Goal: Task Accomplishment & Management: Use online tool/utility

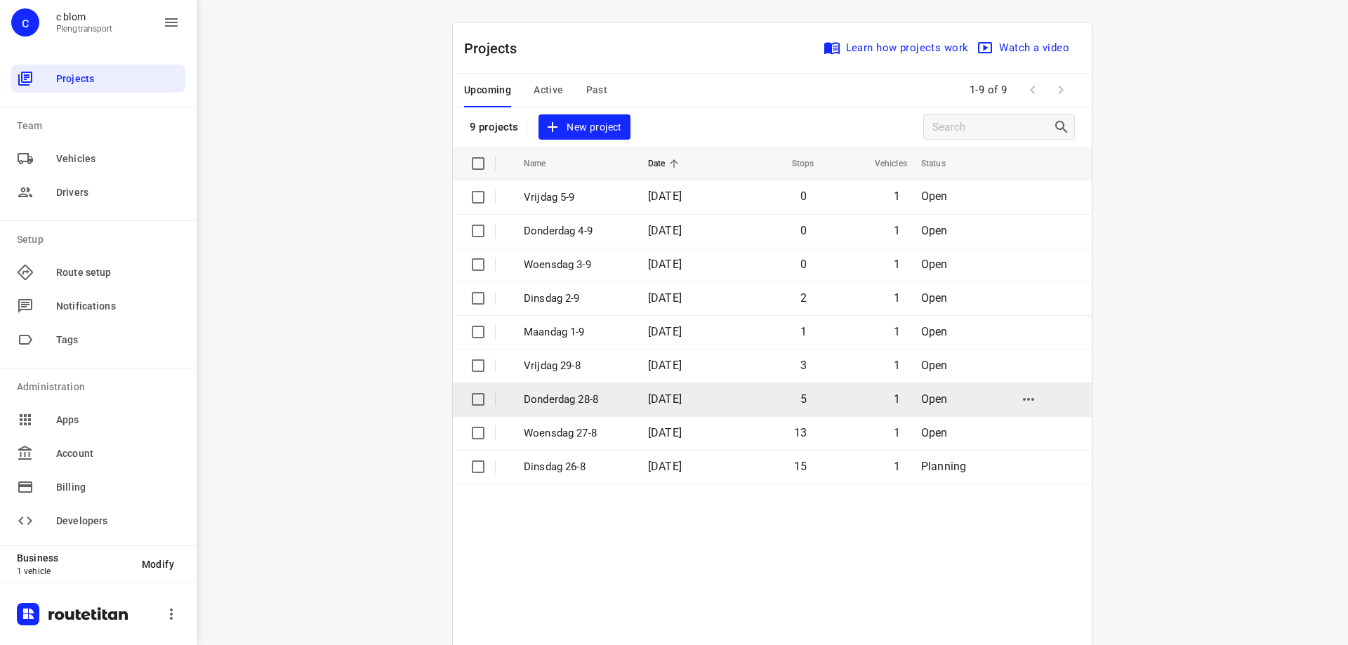
click at [611, 392] on p "Donderdag 28-8" at bounding box center [575, 400] width 103 height 16
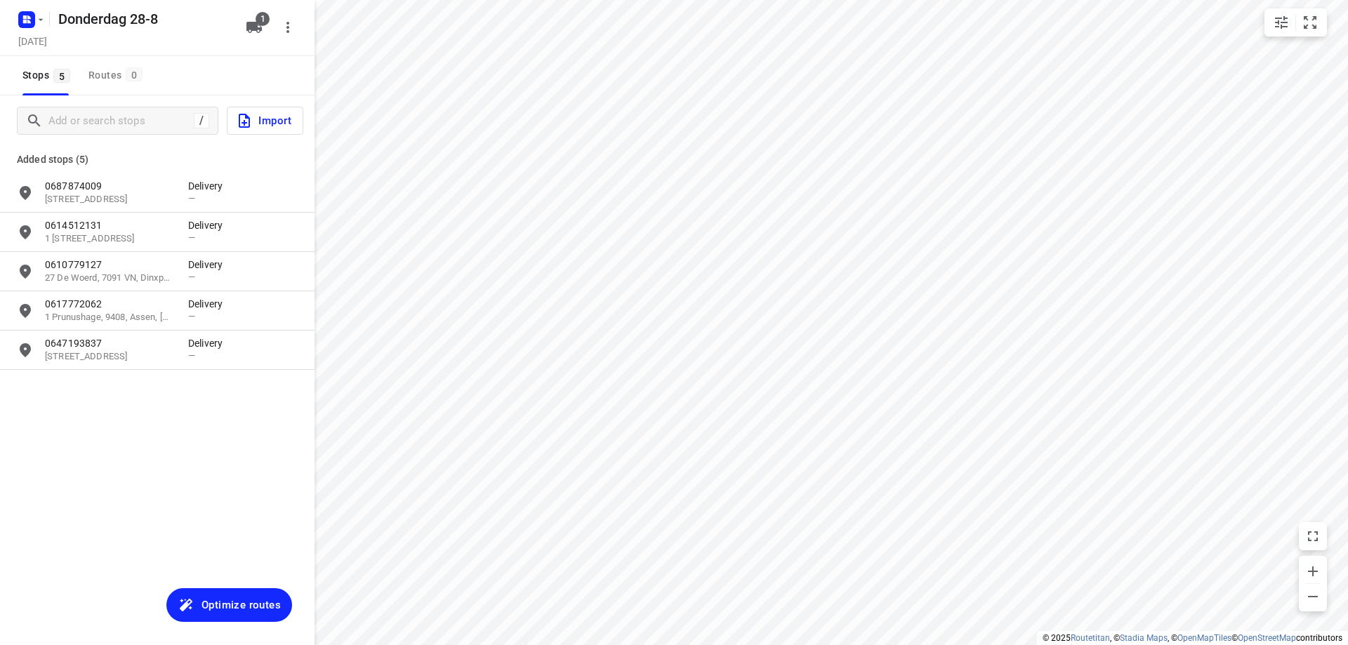
type input "distance"
click at [140, 128] on input "Add or search stops" at bounding box center [119, 121] width 140 height 22
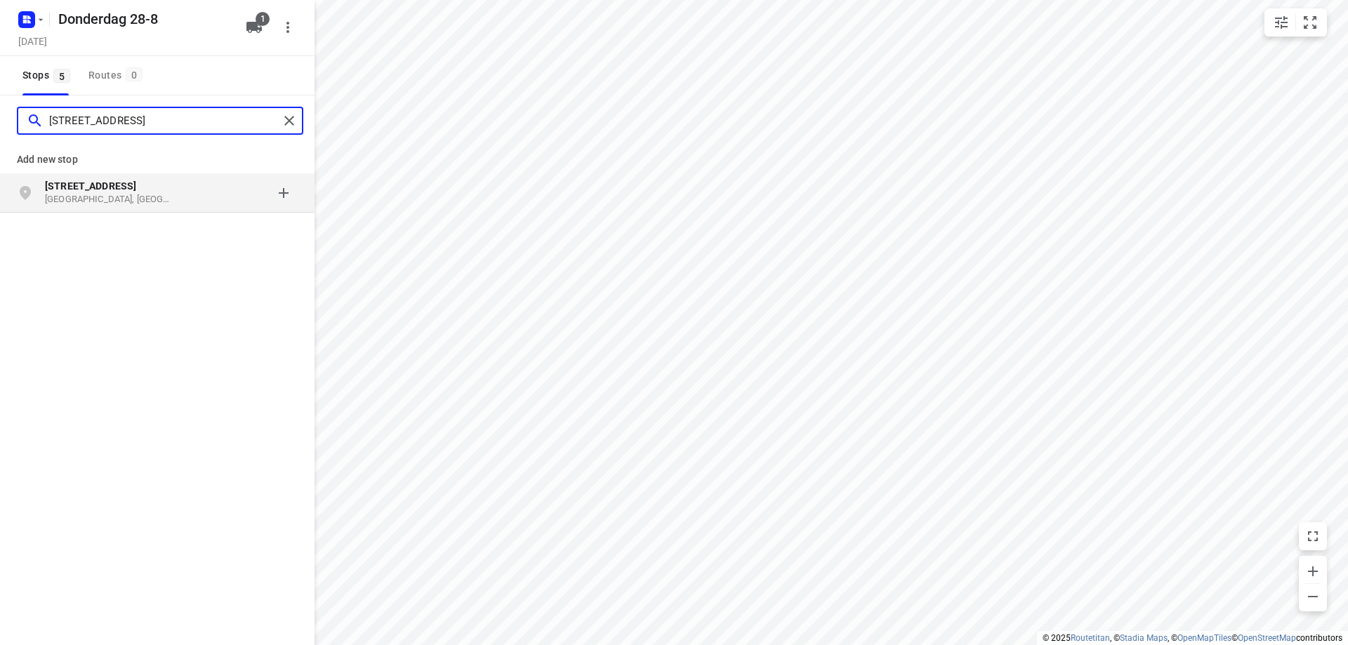
type input "[STREET_ADDRESS]"
click at [139, 183] on p "[STREET_ADDRESS]" at bounding box center [109, 186] width 129 height 14
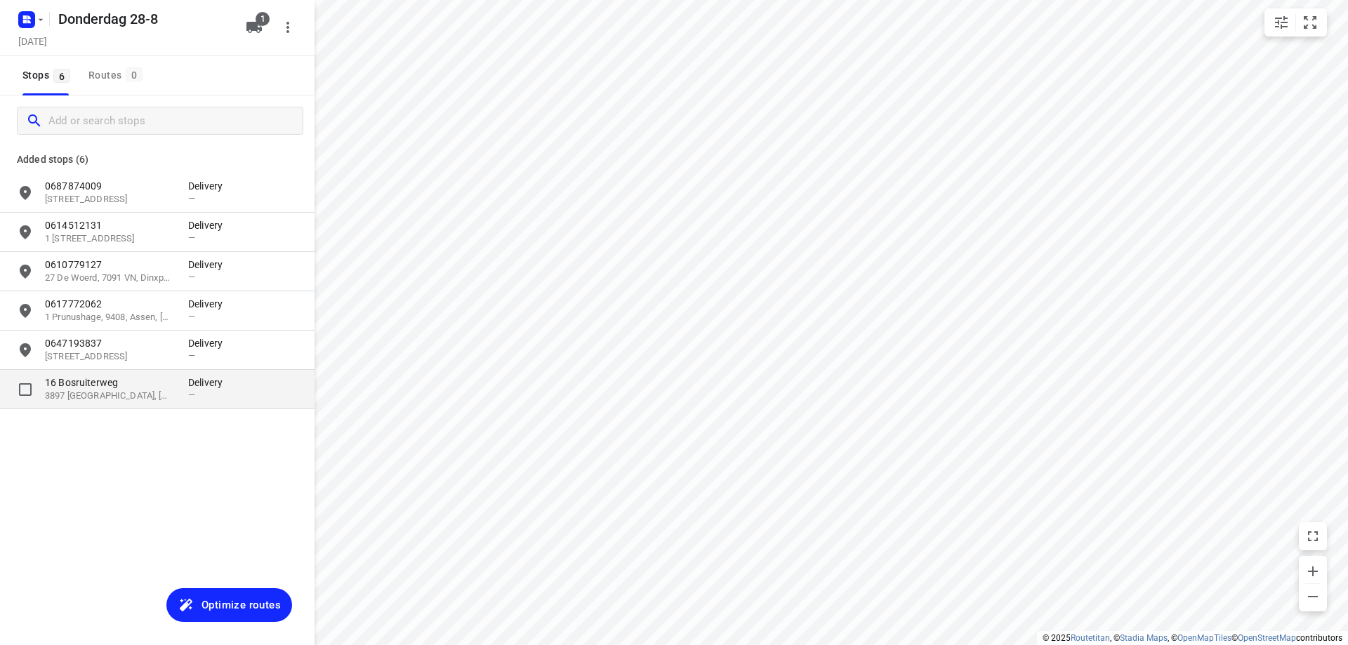
click at [125, 387] on p "16 Bosruiterweg" at bounding box center [109, 383] width 129 height 14
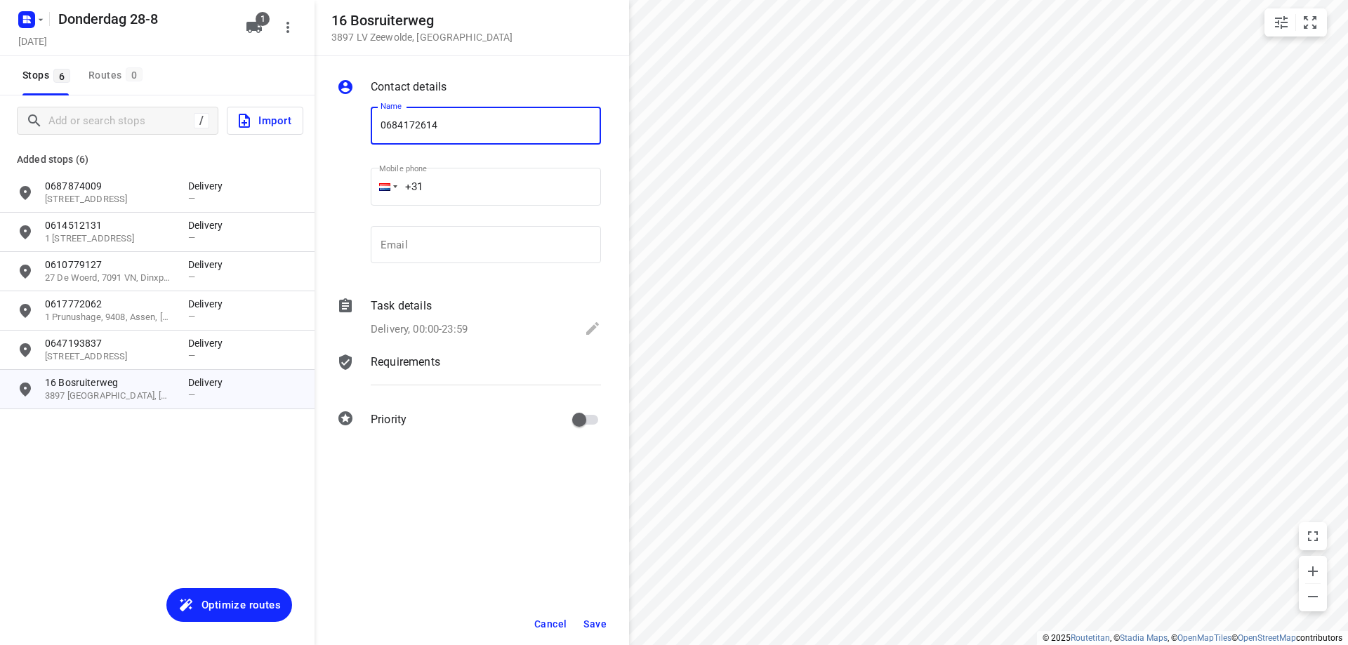
type input "0684172614"
click at [597, 618] on span "Save" at bounding box center [594, 623] width 23 height 11
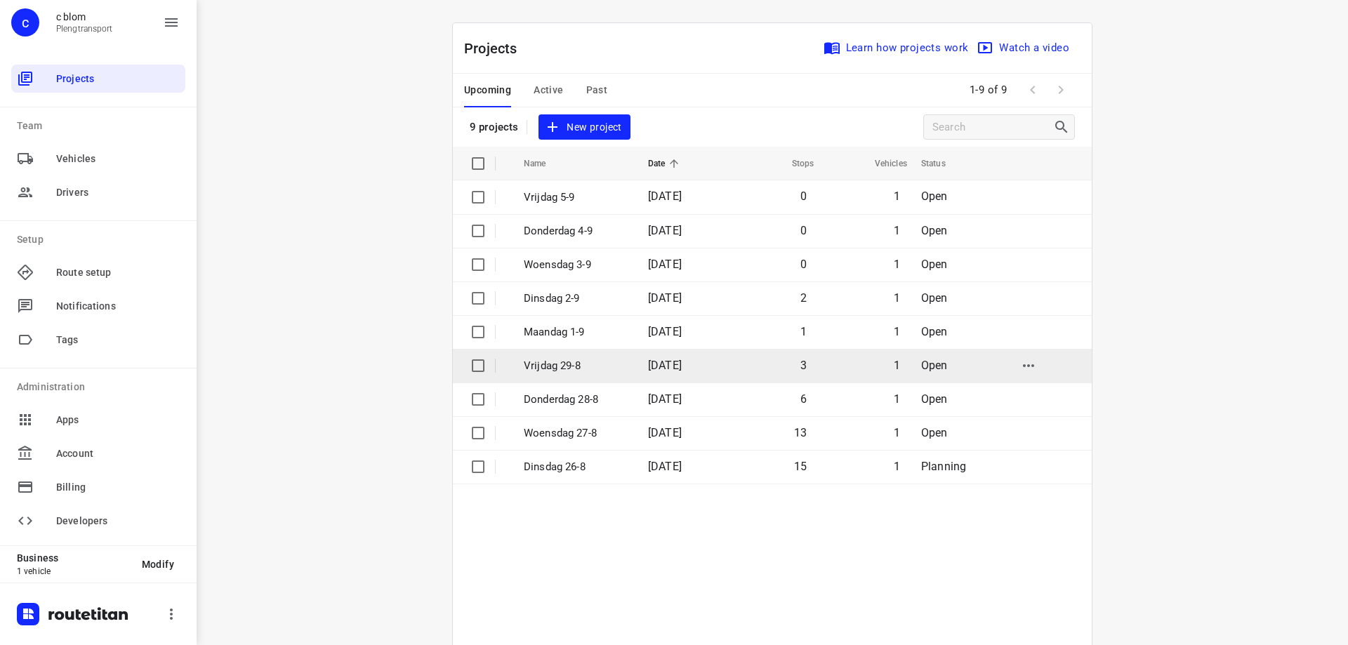
click at [629, 369] on td "Vrijdag 29-8" at bounding box center [573, 366] width 127 height 34
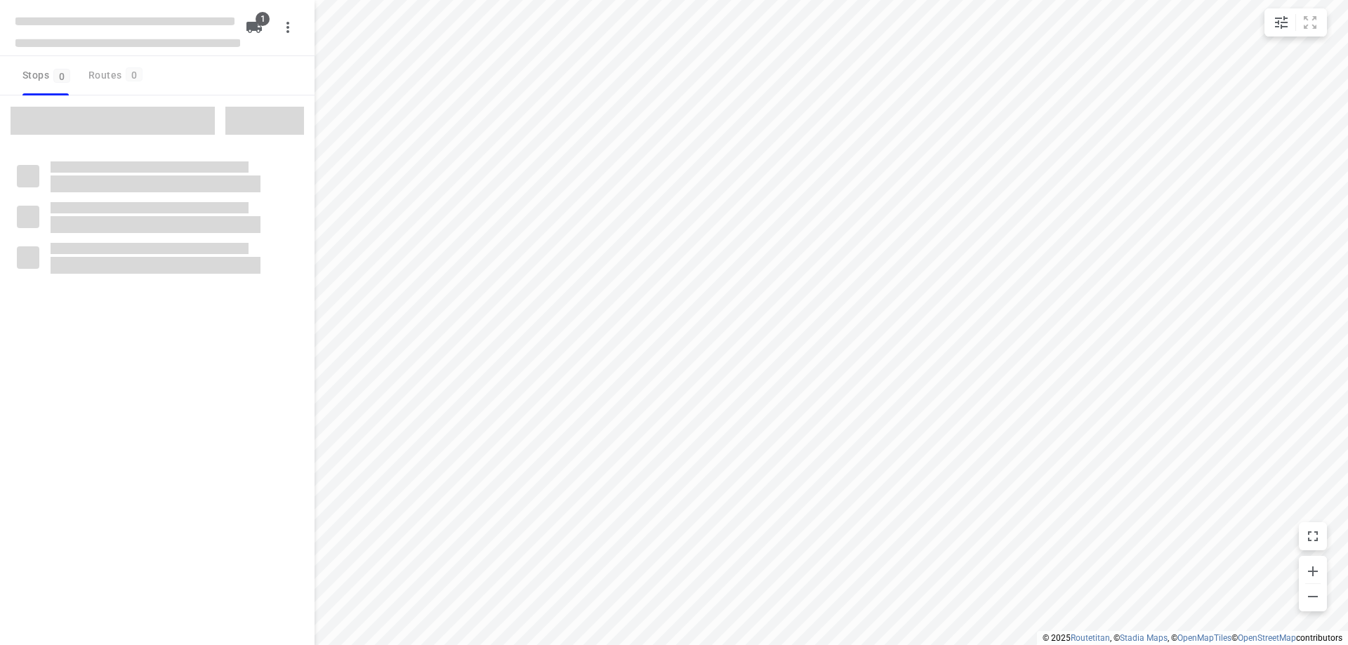
type input "distance"
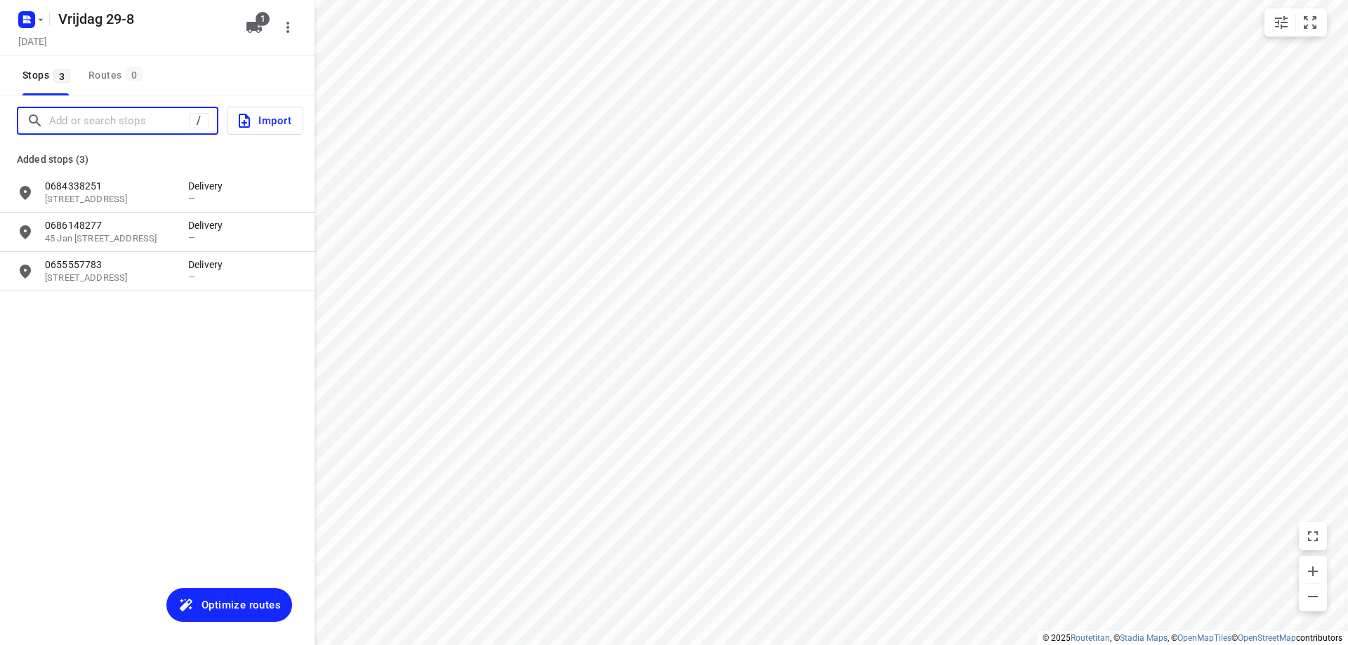
click at [160, 121] on input "Add or search stops" at bounding box center [119, 121] width 140 height 22
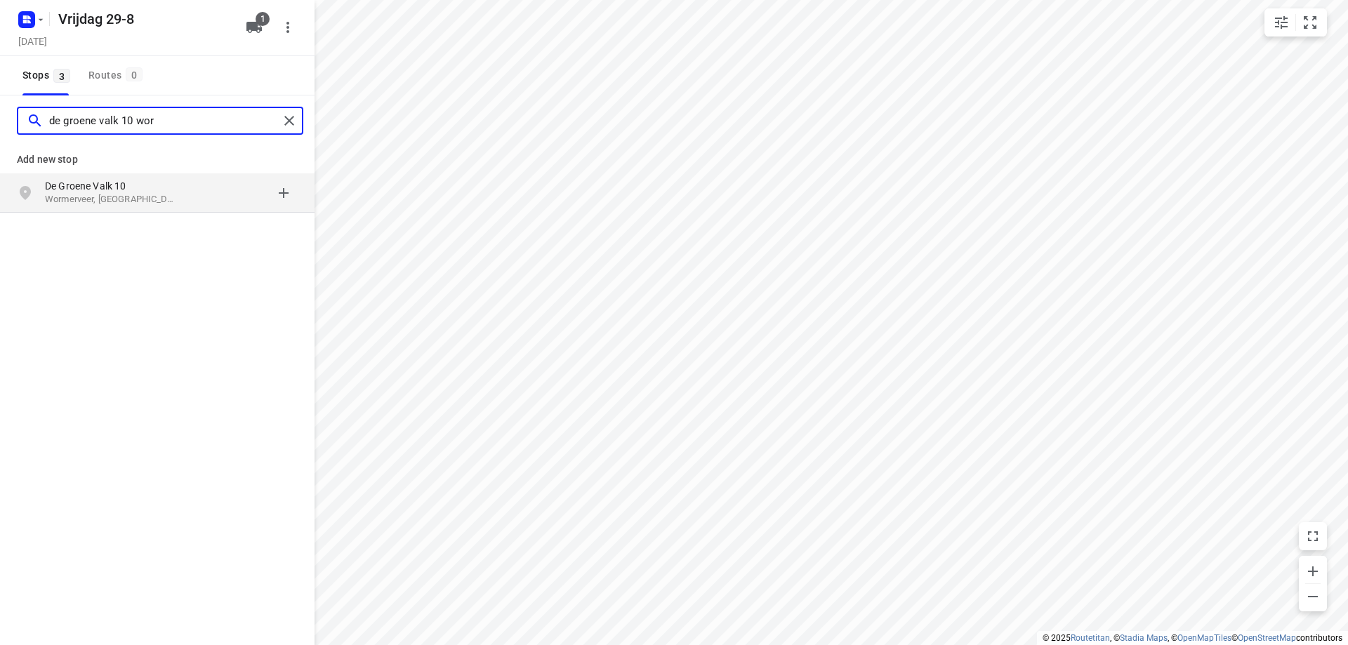
type input "de groene valk 10 wor"
click at [159, 190] on p "De Groene Valk 10" at bounding box center [109, 186] width 129 height 14
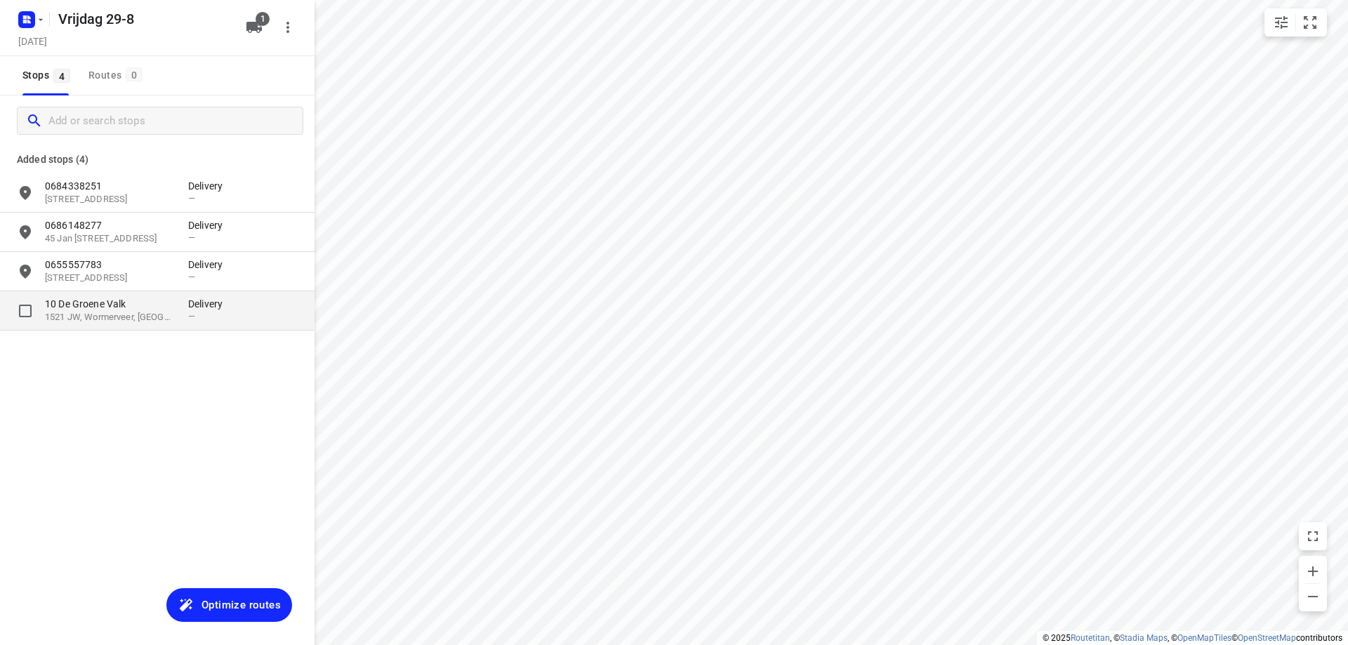
click at [152, 314] on p "1521 JW, Wormerveer, [GEOGRAPHIC_DATA]" at bounding box center [109, 317] width 129 height 13
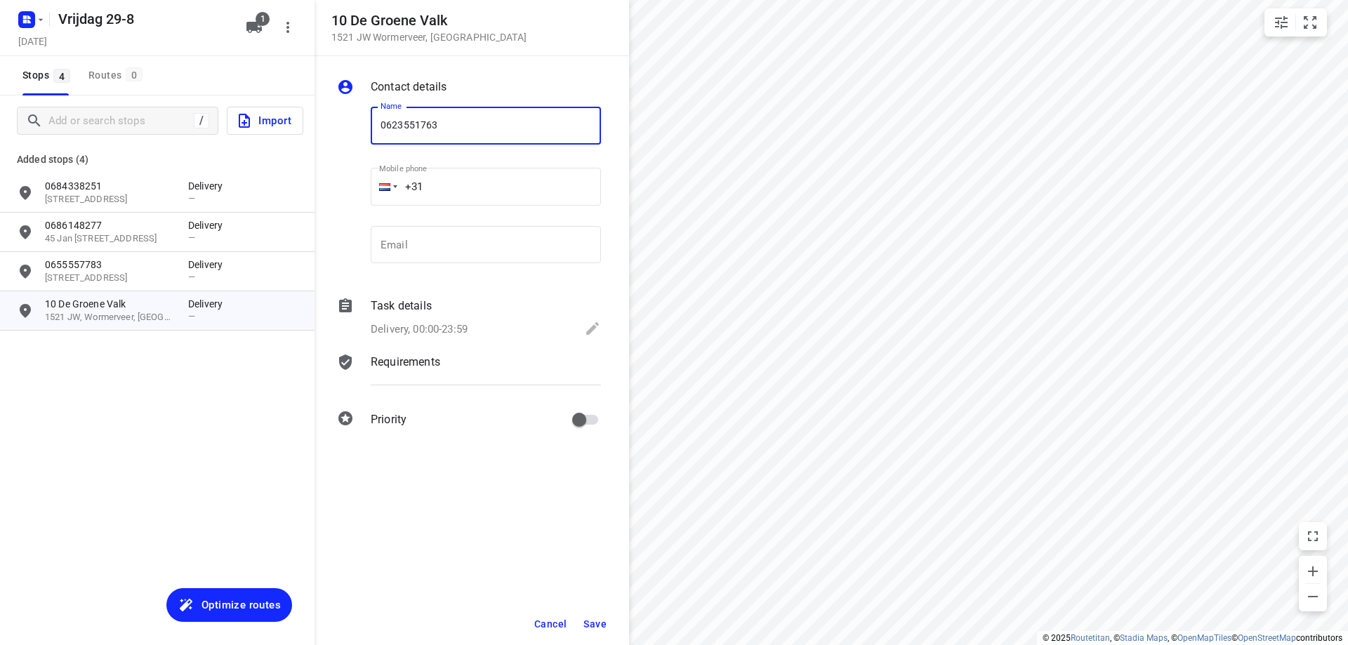
type input "0623551763"
click at [606, 613] on button "Save" at bounding box center [595, 623] width 34 height 25
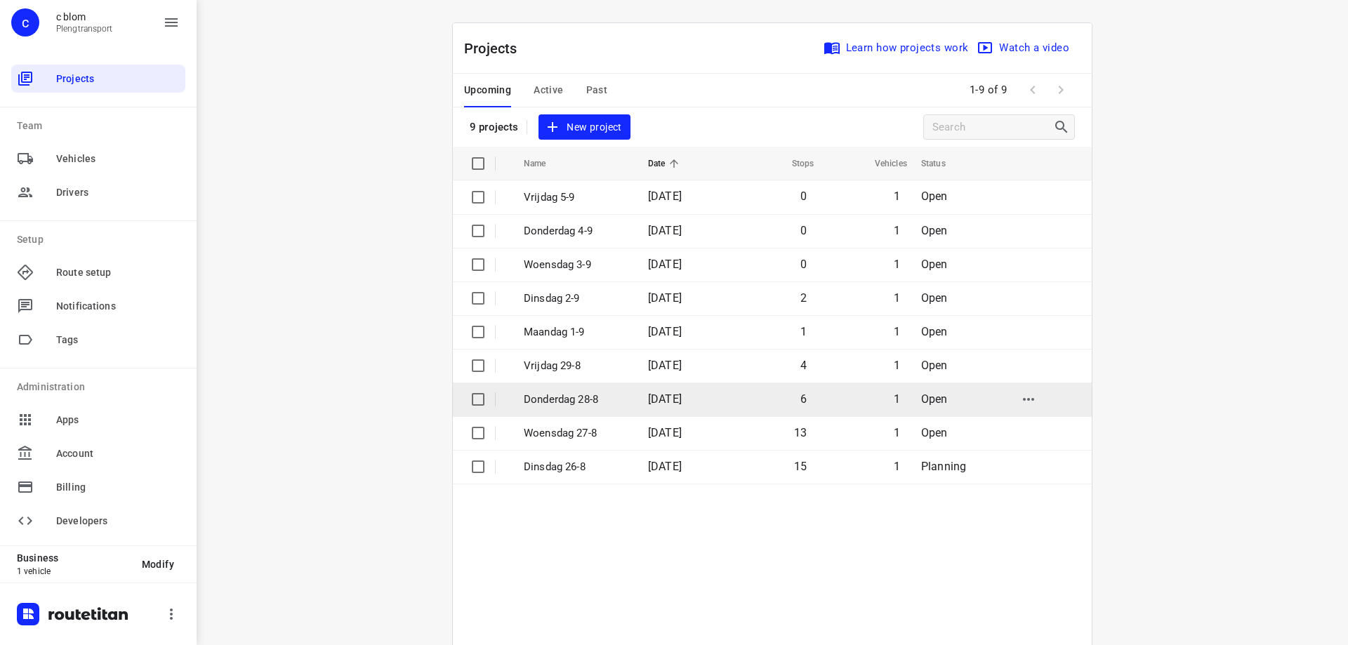
click at [583, 400] on p "Donderdag 28-8" at bounding box center [575, 400] width 103 height 16
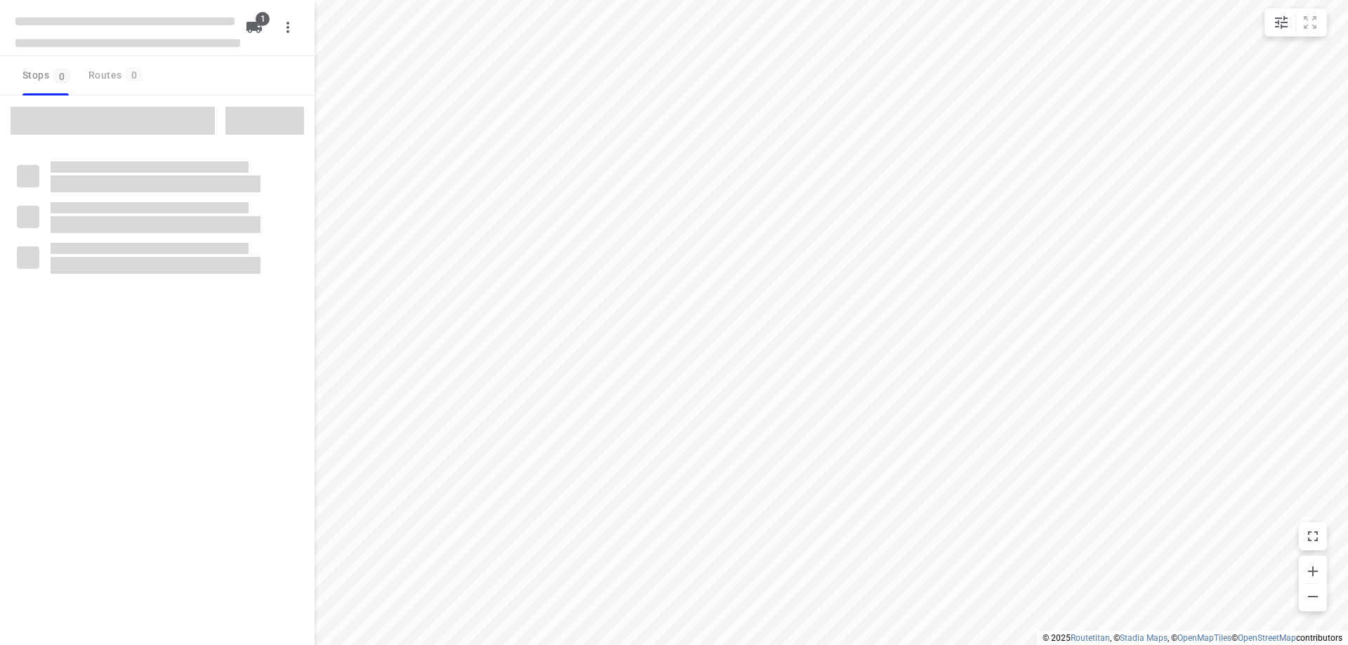
type input "distance"
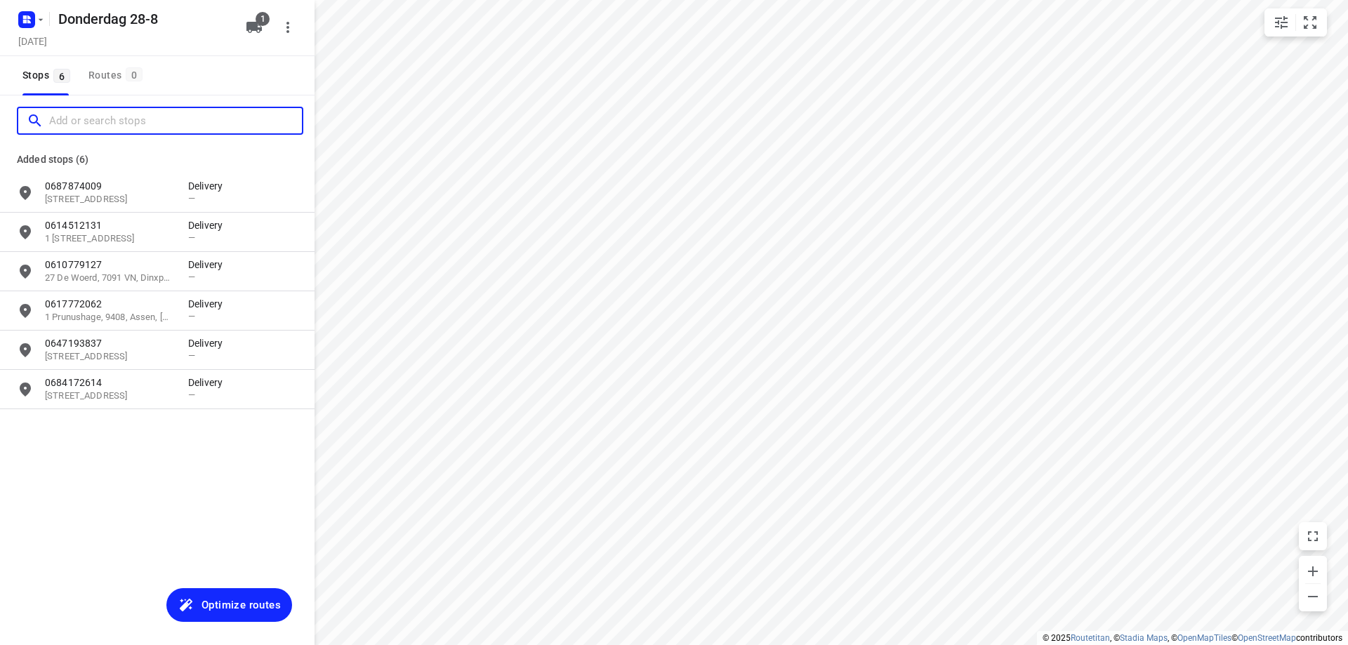
click at [147, 124] on input "Add or search stops" at bounding box center [175, 121] width 253 height 22
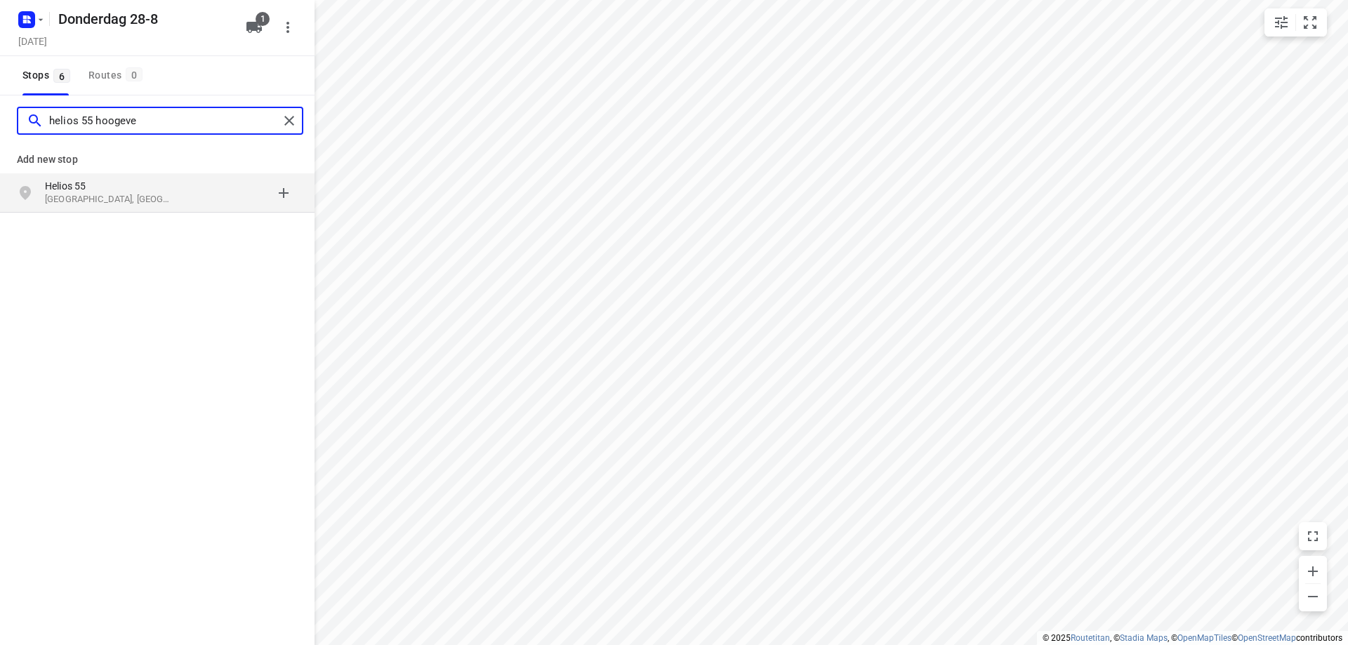
type input "helios 55 hoogeve"
click at [157, 189] on p "Helios 55" at bounding box center [109, 186] width 129 height 14
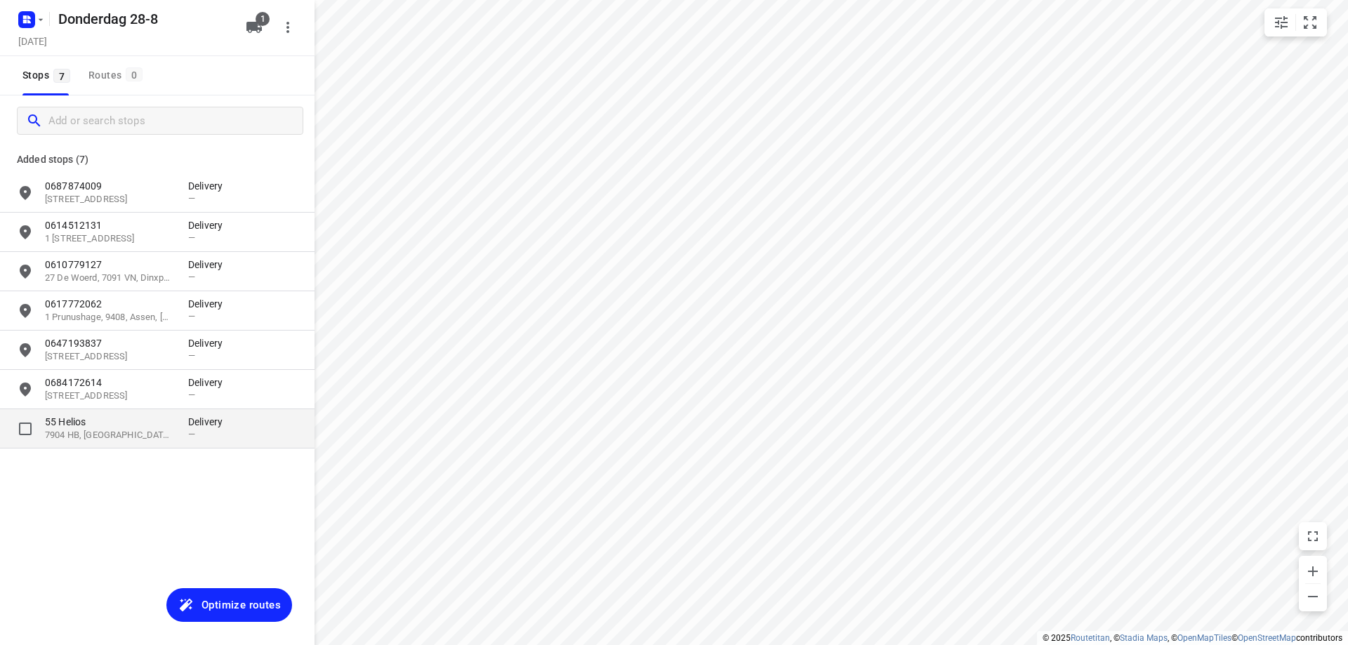
click at [93, 439] on p "7904 HB, [GEOGRAPHIC_DATA], [GEOGRAPHIC_DATA]" at bounding box center [109, 435] width 129 height 13
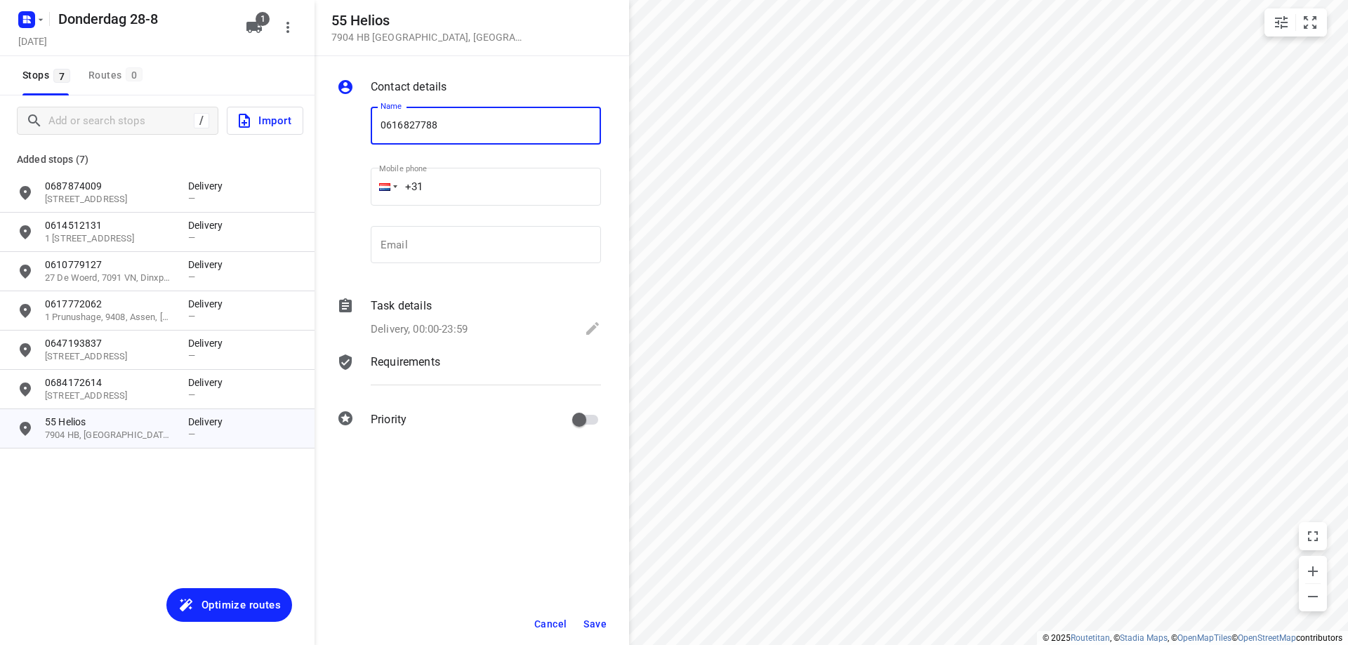
type input "0616827788"
click at [606, 625] on span "Save" at bounding box center [594, 623] width 23 height 11
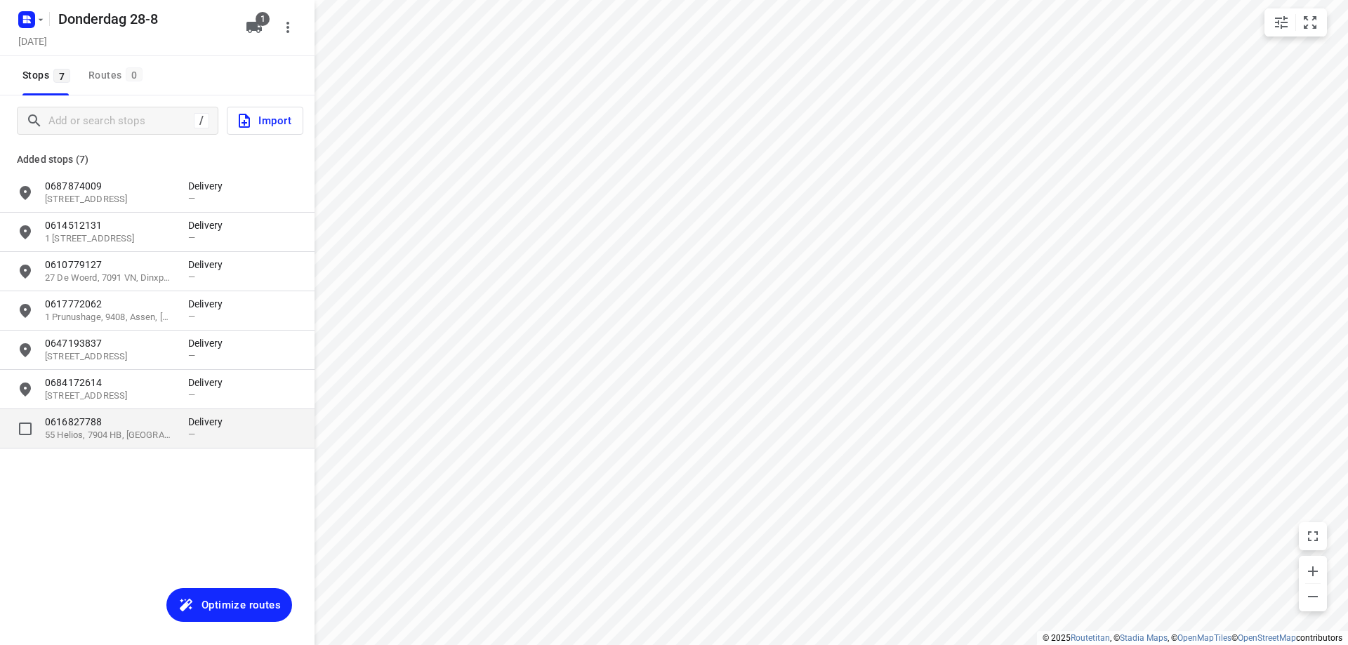
click at [154, 437] on p "55 Helios, 7904 HB, [GEOGRAPHIC_DATA], [GEOGRAPHIC_DATA]" at bounding box center [109, 435] width 129 height 13
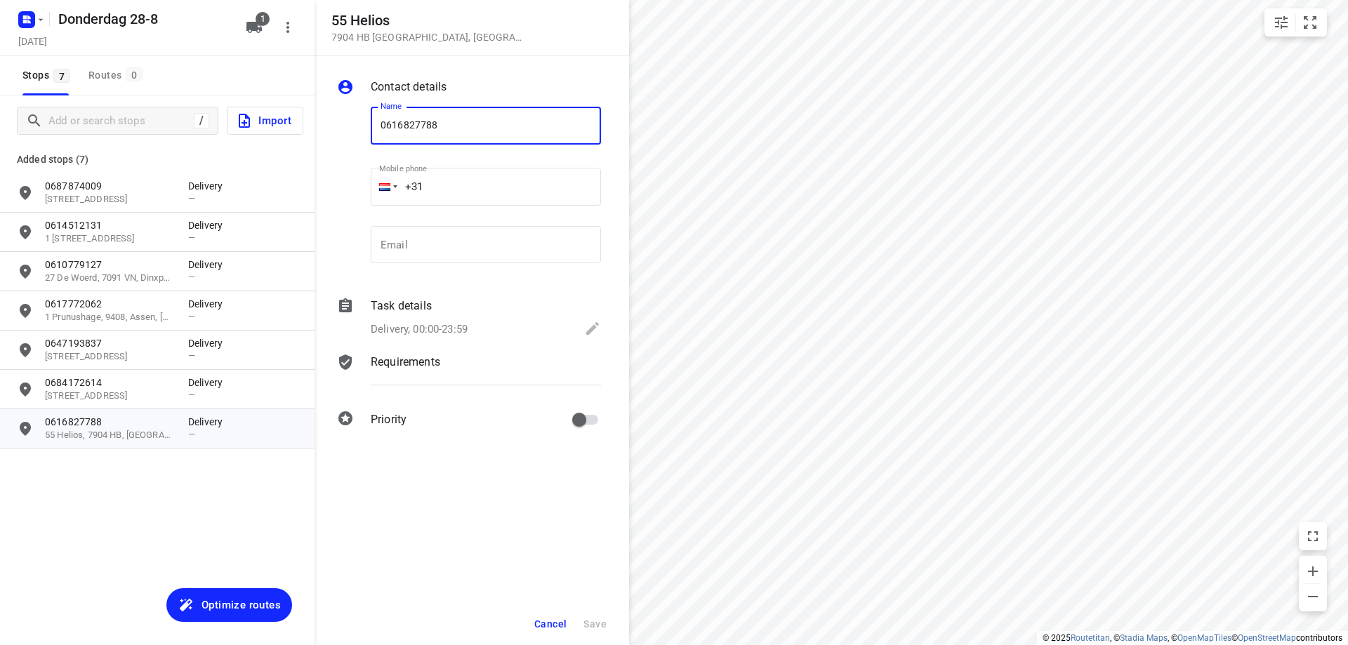
click at [548, 623] on span "Cancel" at bounding box center [550, 623] width 32 height 11
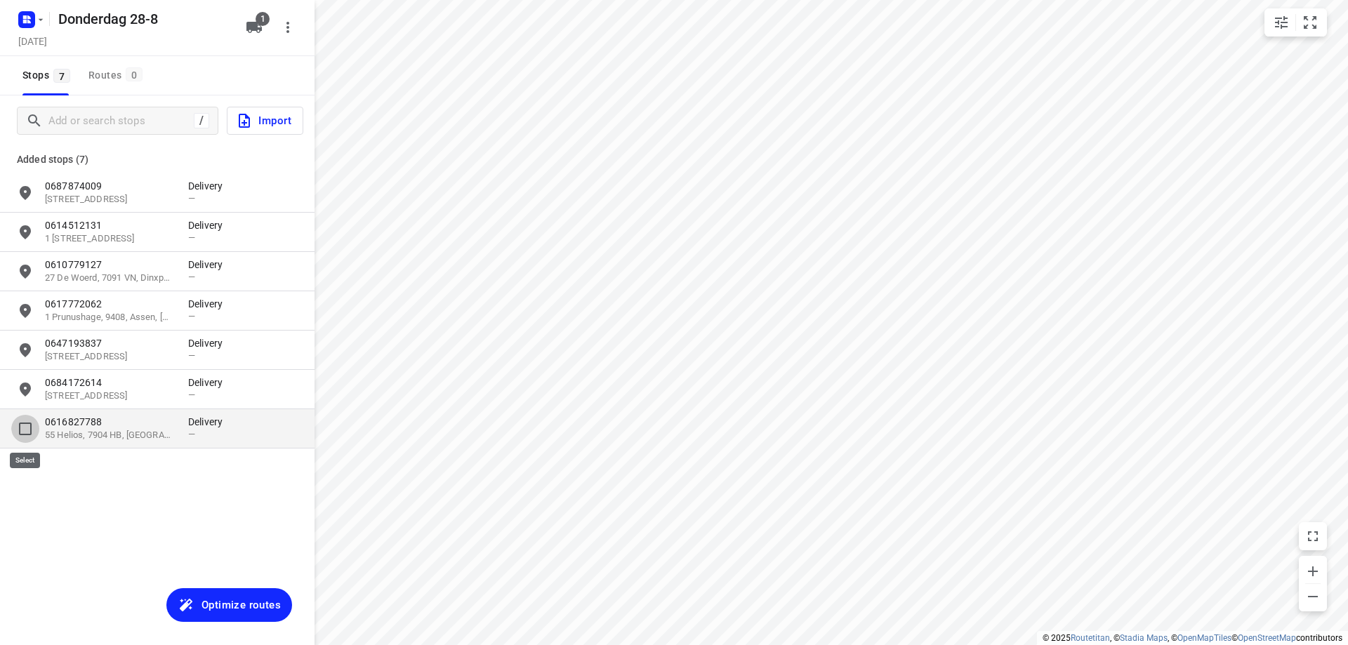
click at [24, 430] on input "grid" at bounding box center [25, 429] width 28 height 28
checkbox input "true"
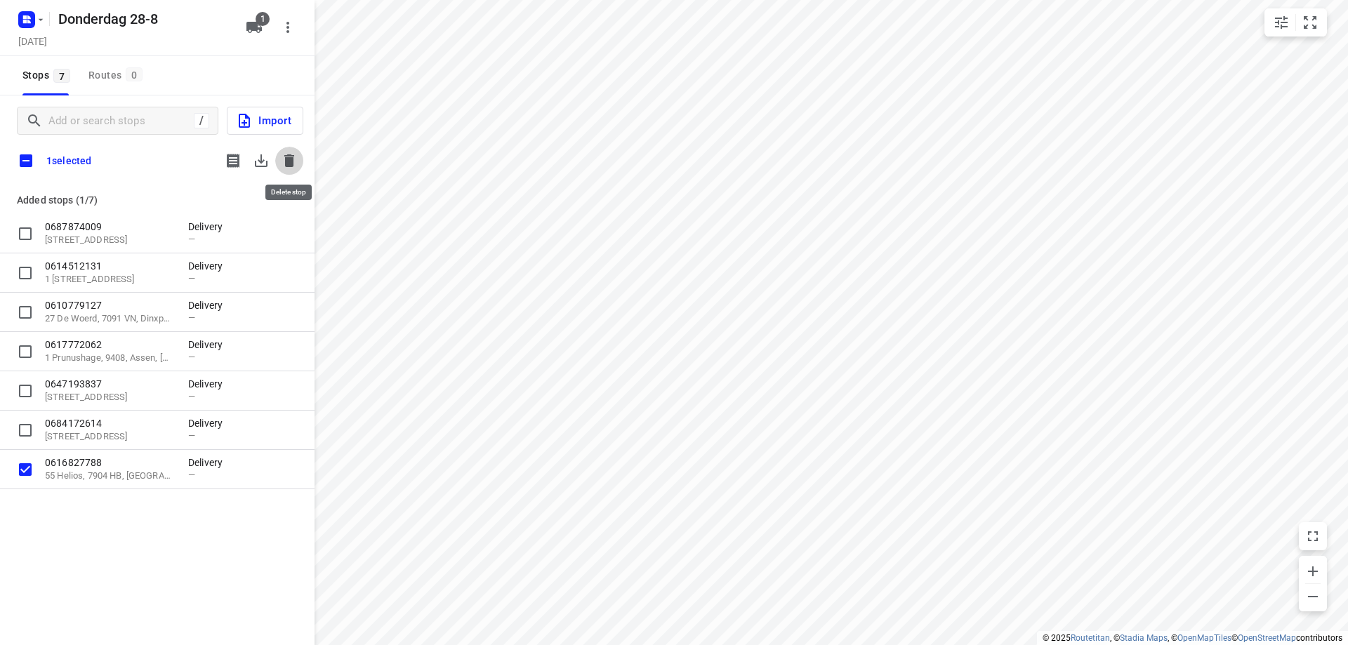
click at [288, 155] on icon "button" at bounding box center [289, 160] width 10 height 13
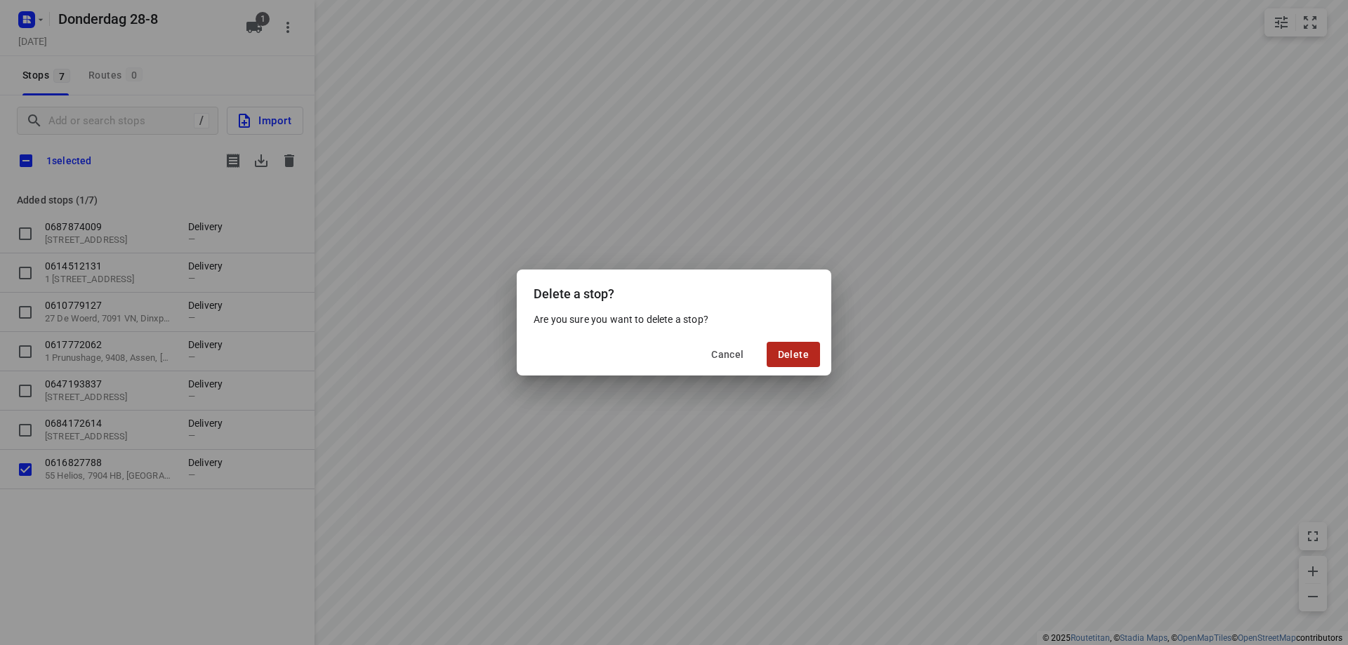
click at [796, 361] on button "Delete" at bounding box center [792, 354] width 53 height 25
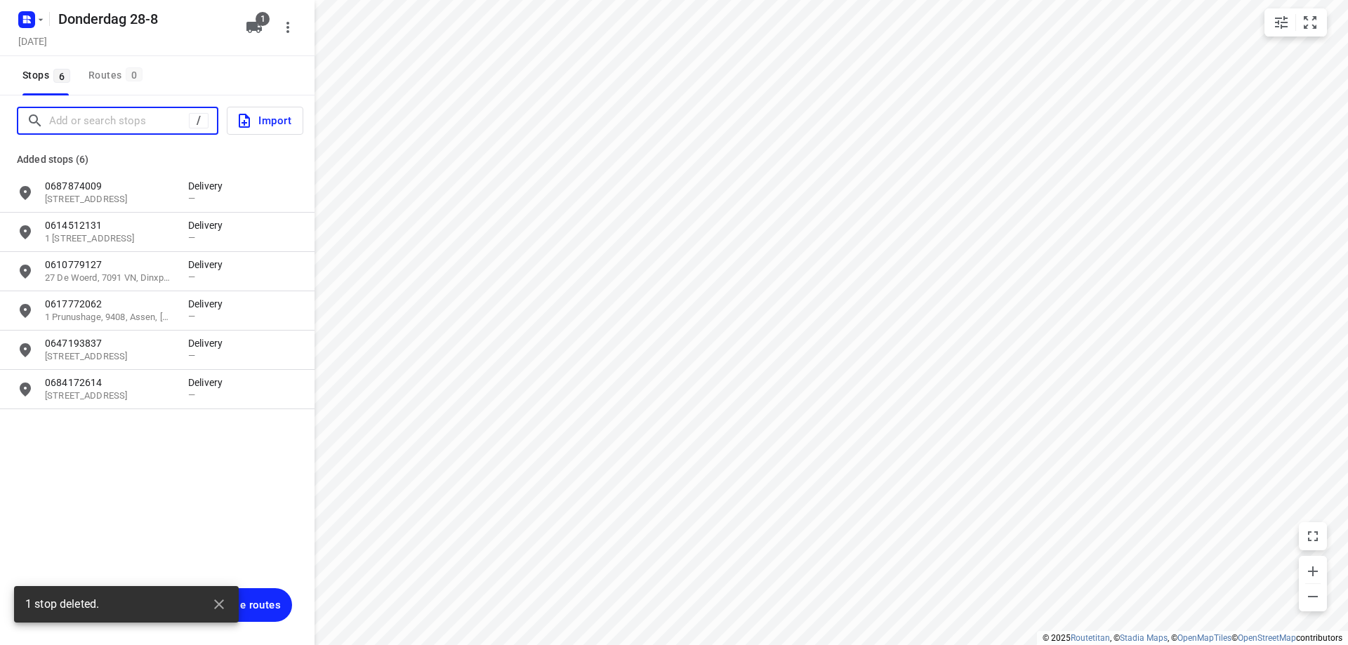
click at [145, 124] on input "Add or search stops" at bounding box center [119, 121] width 140 height 22
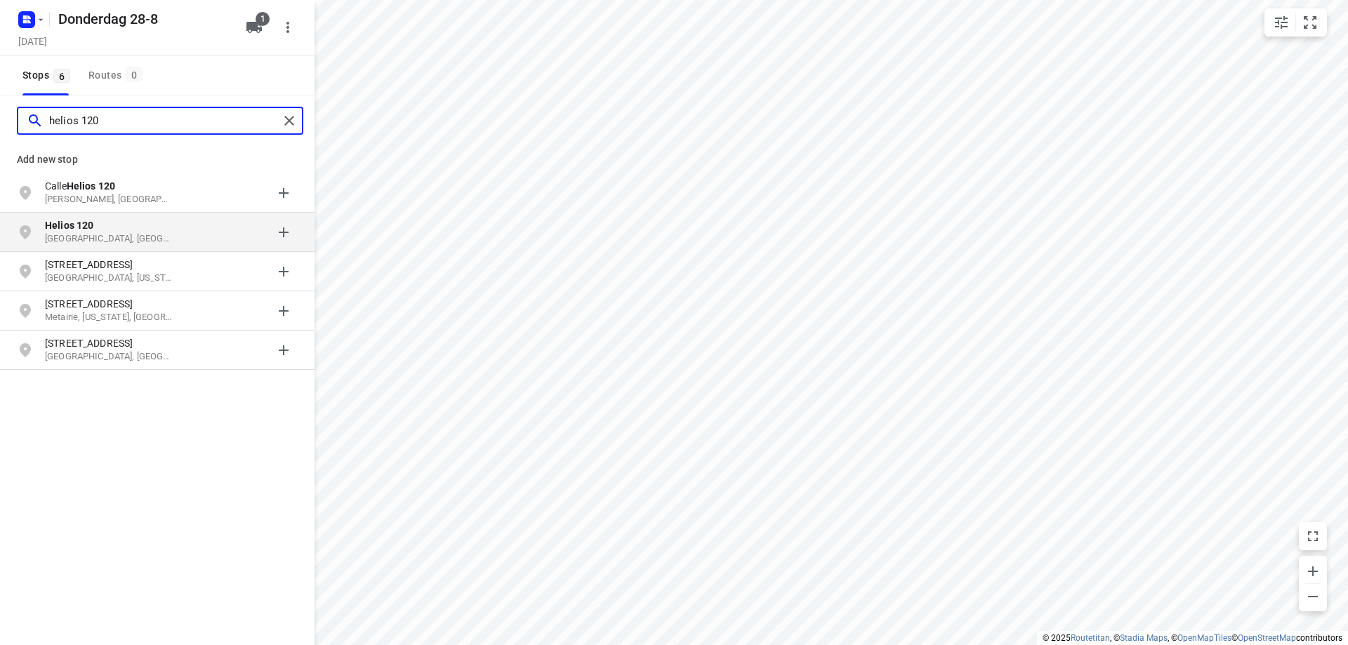
type input "helios 120"
click at [158, 225] on p "Helios 120" at bounding box center [109, 225] width 129 height 14
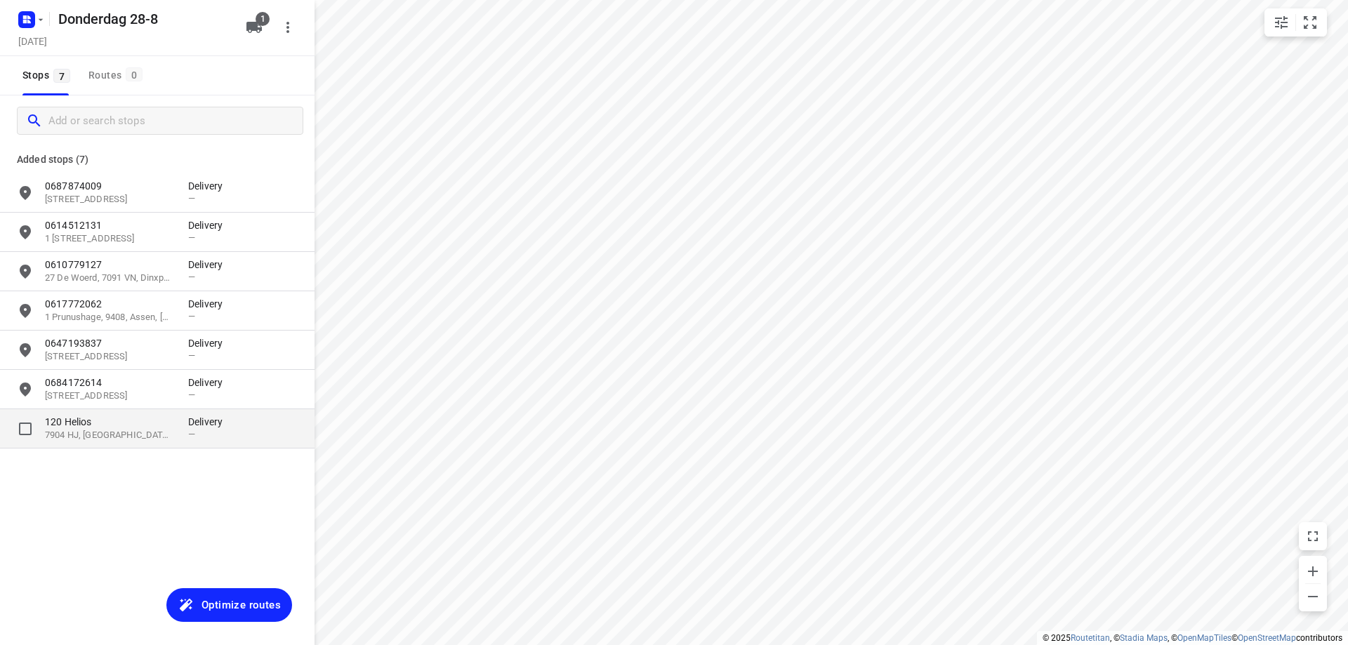
click at [131, 437] on p "7904 HJ, [GEOGRAPHIC_DATA], [GEOGRAPHIC_DATA]" at bounding box center [109, 435] width 129 height 13
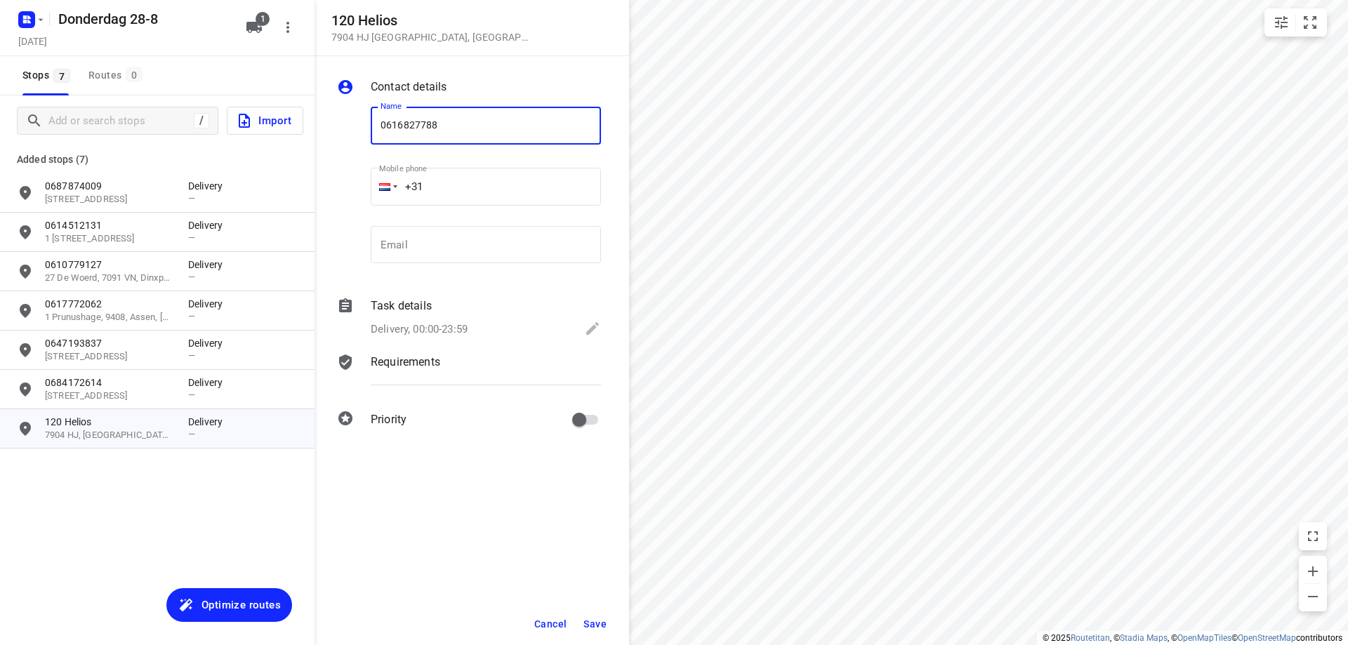
type input "0616827788"
click at [583, 618] on button "Save" at bounding box center [595, 623] width 34 height 25
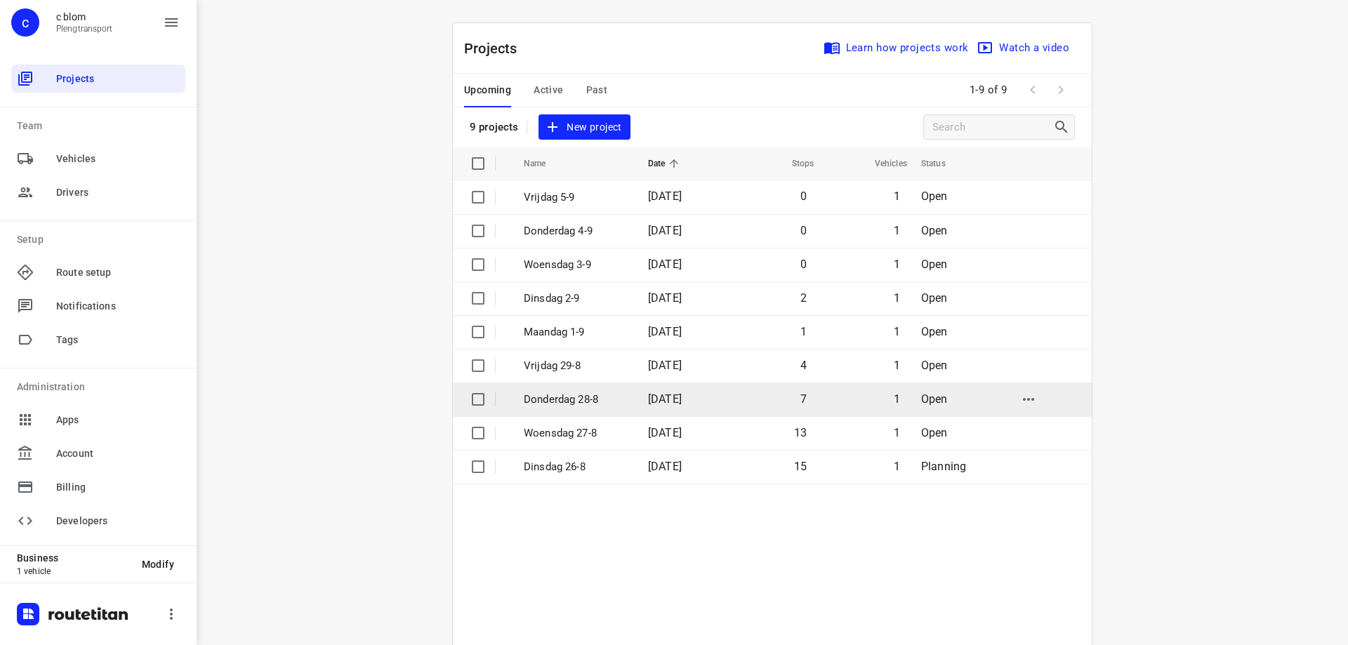
click at [822, 399] on td "1" at bounding box center [862, 400] width 93 height 34
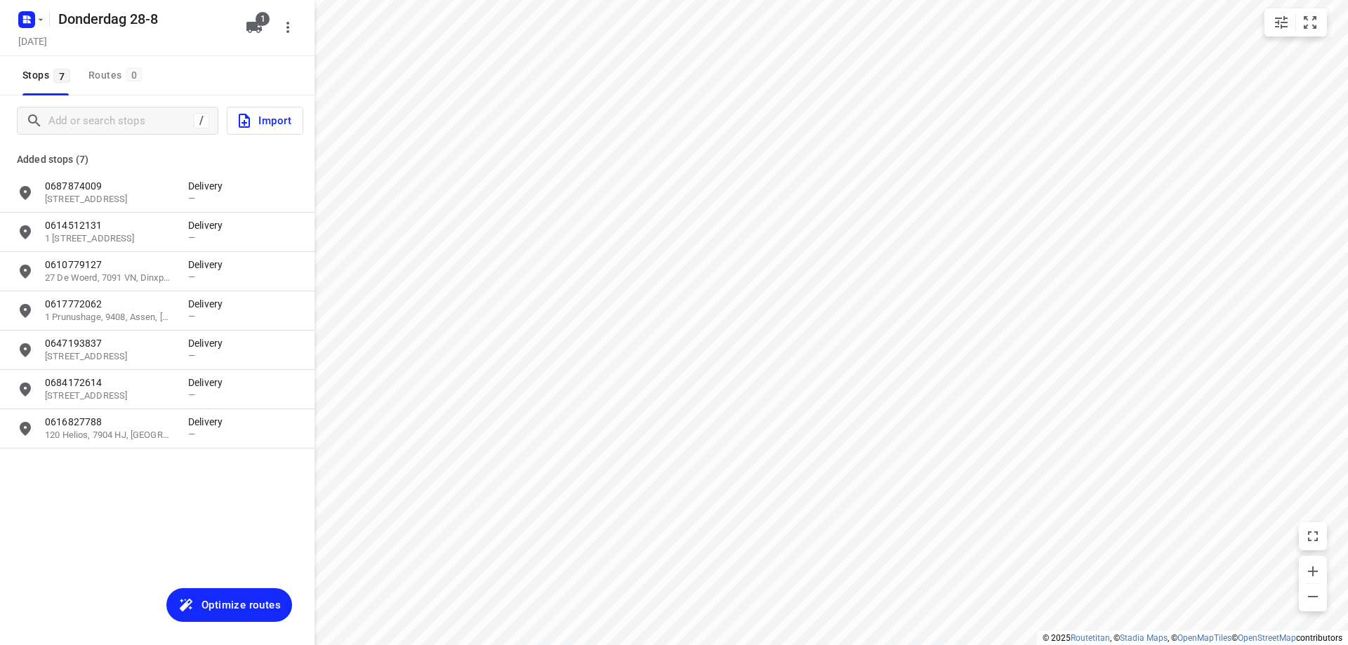
type input "distance"
click at [119, 117] on input "Add or search stops" at bounding box center [119, 121] width 140 height 22
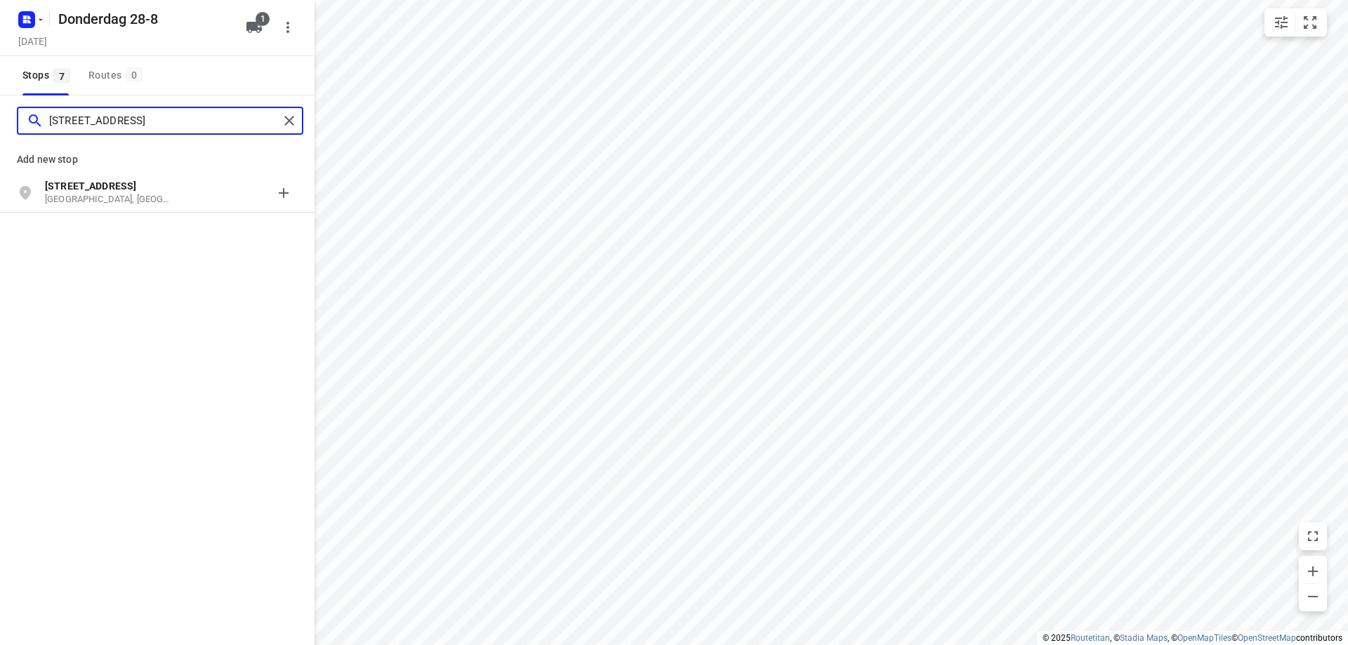
type input "[STREET_ADDRESS]"
click at [105, 193] on p "[GEOGRAPHIC_DATA], [GEOGRAPHIC_DATA]" at bounding box center [109, 199] width 129 height 13
type input "hofpad 18 barne"
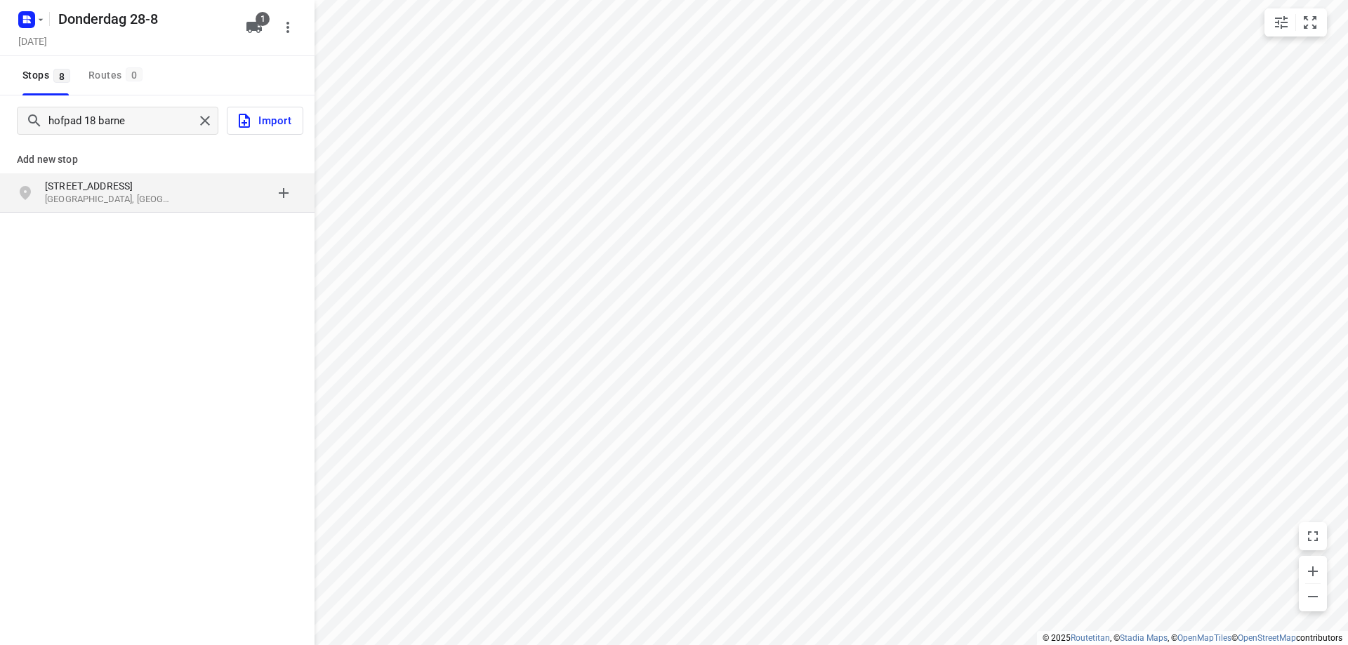
click at [145, 199] on p "[GEOGRAPHIC_DATA], [GEOGRAPHIC_DATA]" at bounding box center [109, 199] width 129 height 13
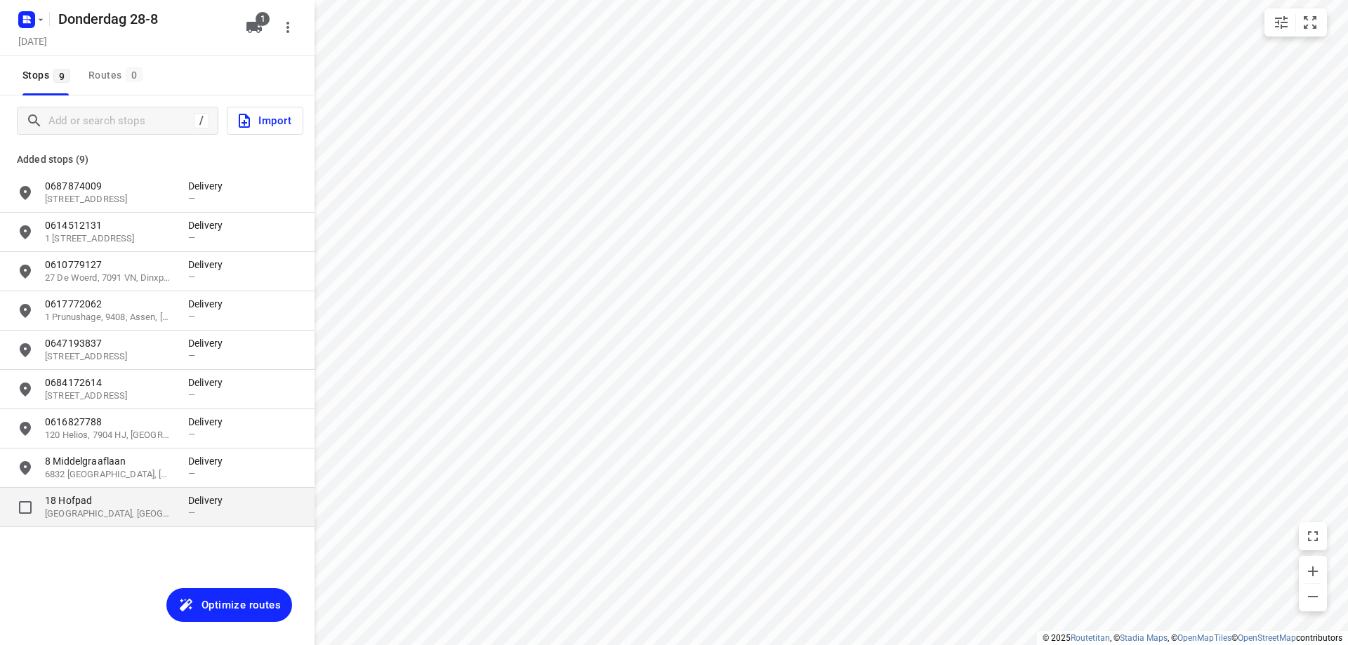
click at [164, 508] on p "[GEOGRAPHIC_DATA], [GEOGRAPHIC_DATA]" at bounding box center [109, 513] width 129 height 13
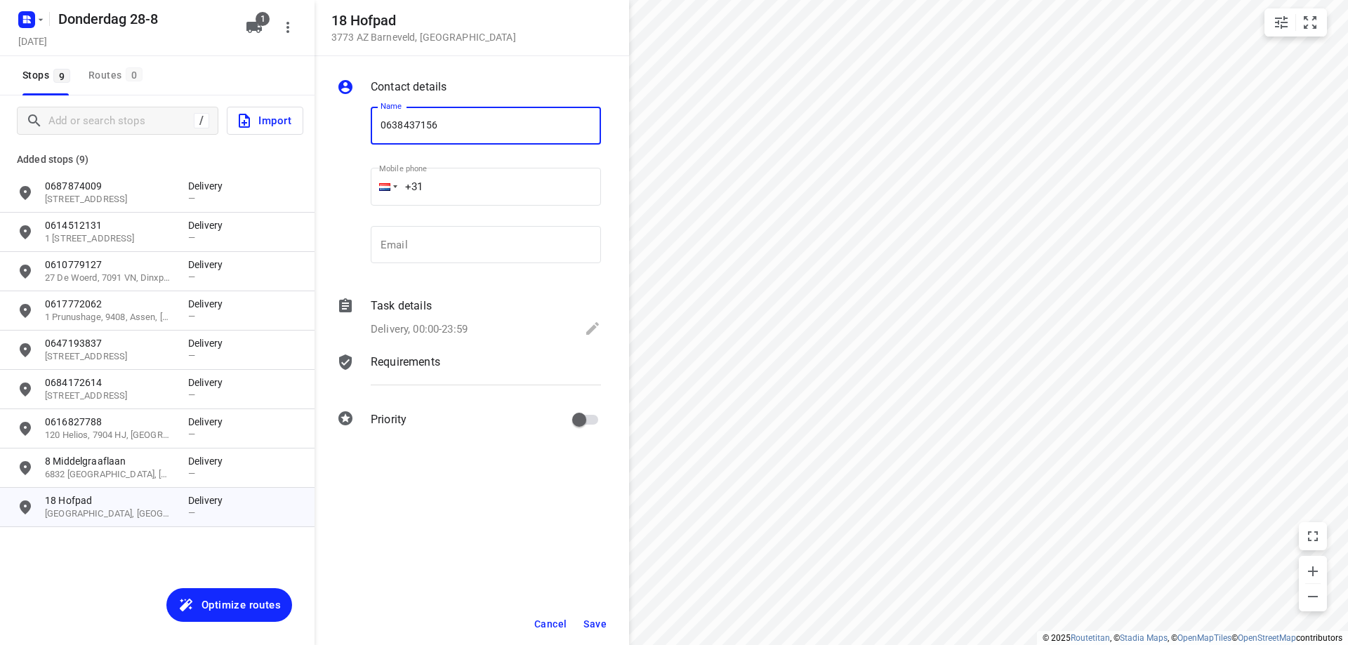
type input "0638437156"
click at [597, 625] on span "Save" at bounding box center [594, 623] width 23 height 11
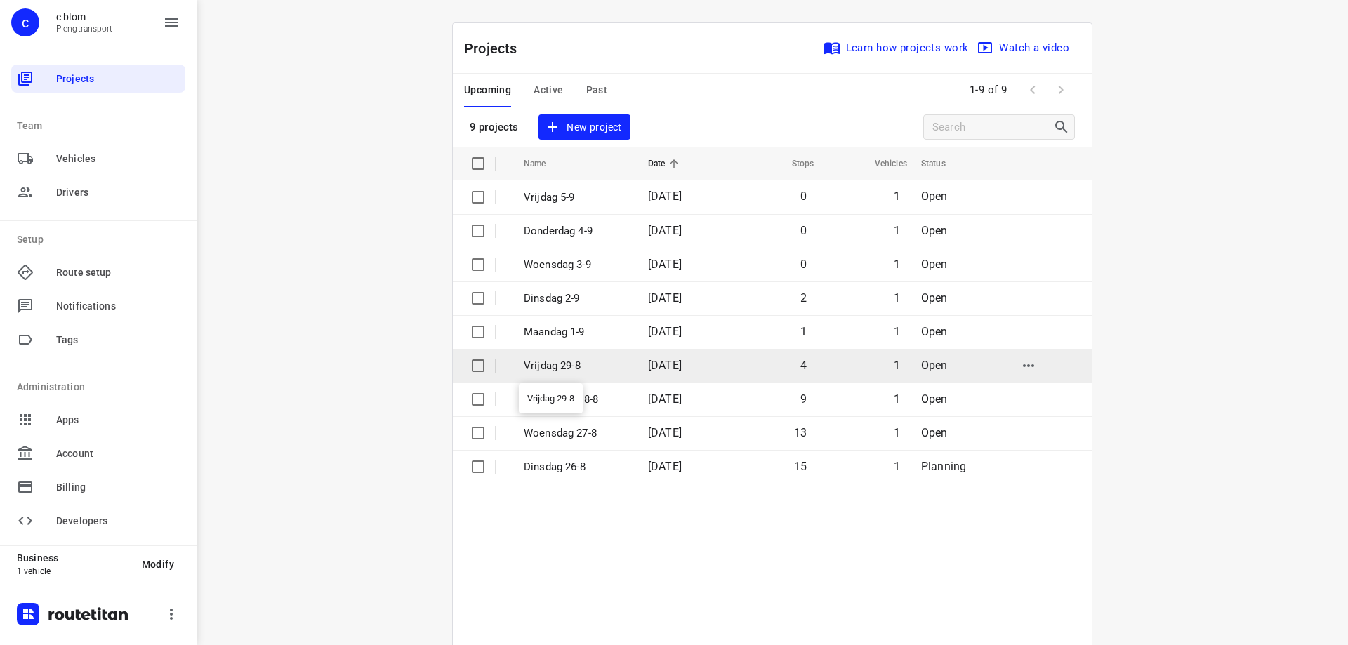
click at [605, 358] on p "Vrijdag 29-8" at bounding box center [575, 366] width 103 height 16
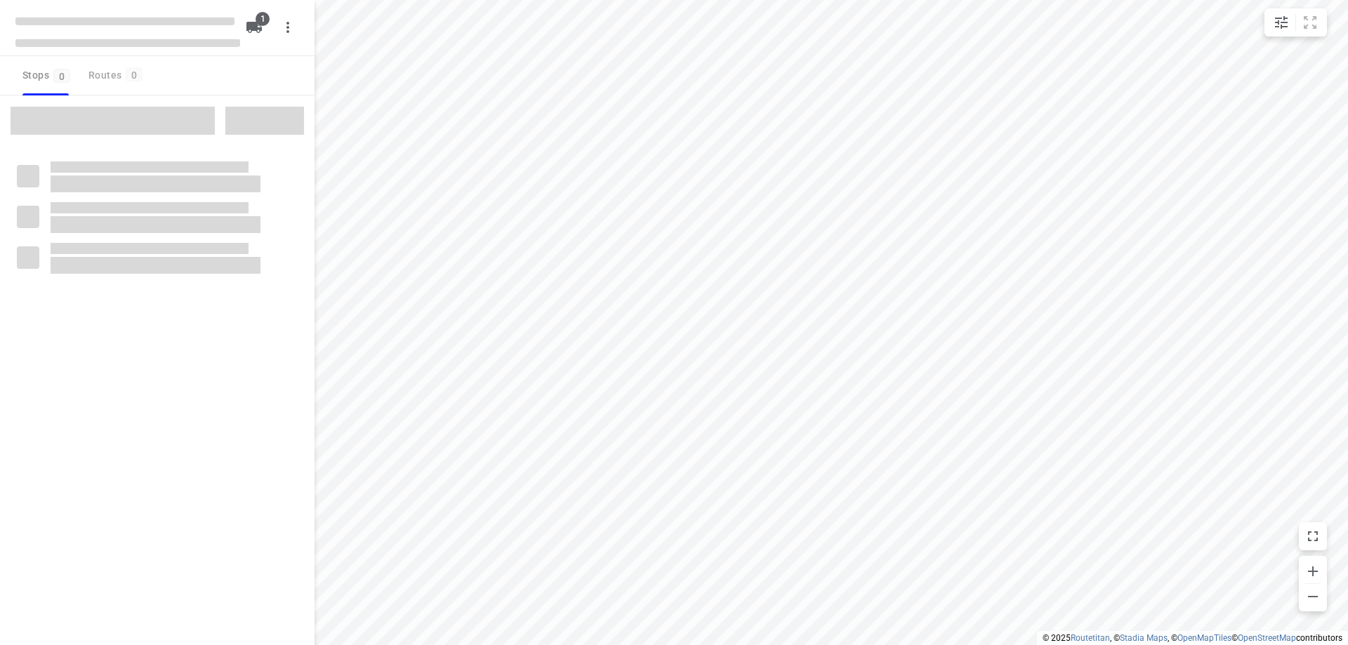
type input "distance"
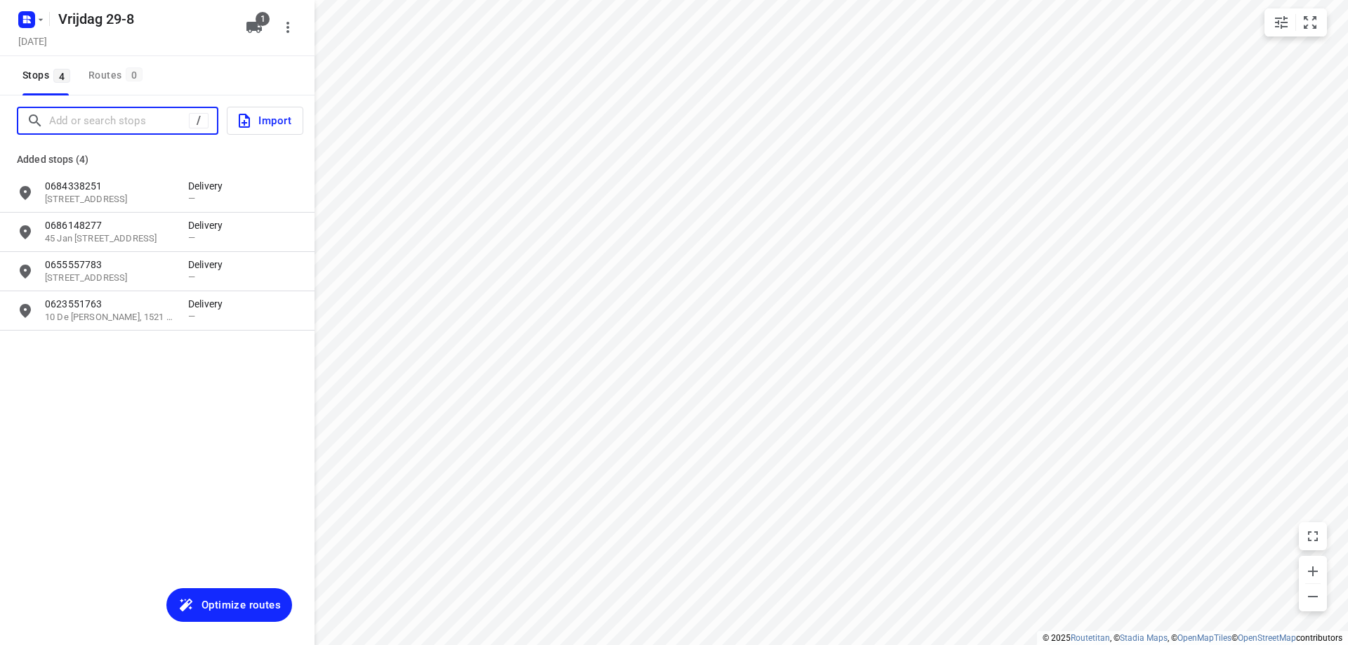
click at [117, 124] on input "Add or search stops" at bounding box center [119, 121] width 140 height 22
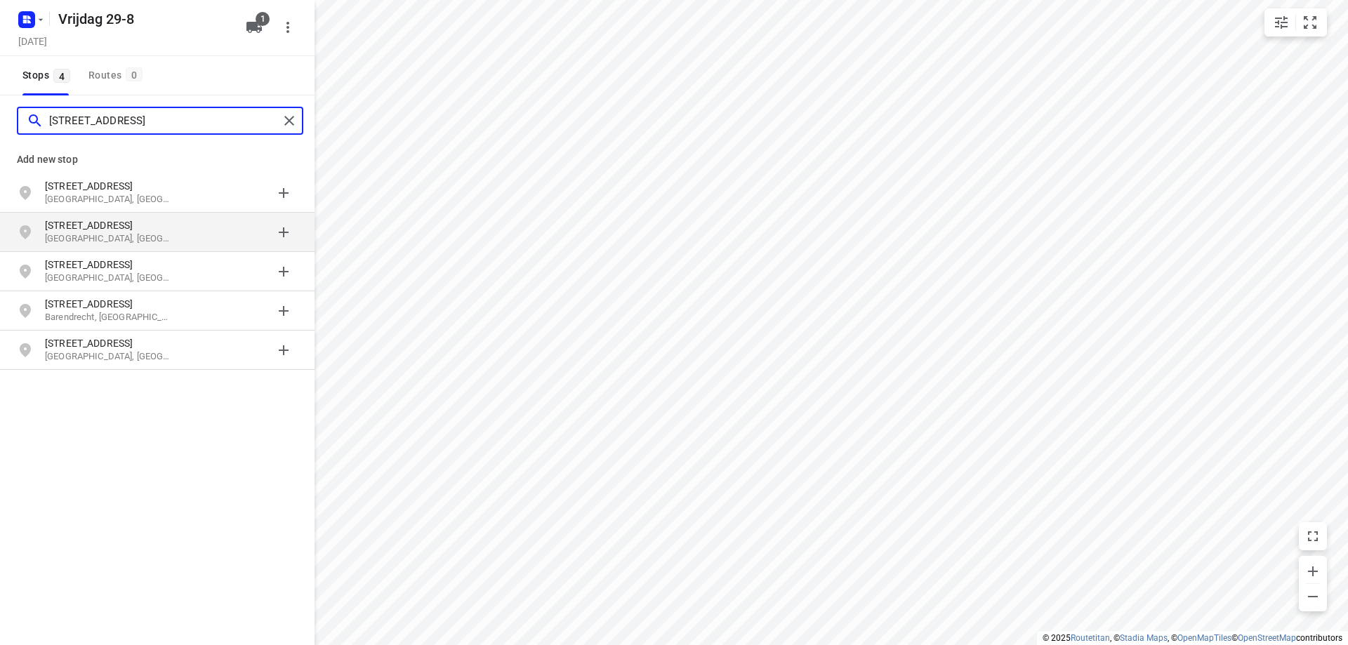
type input "[STREET_ADDRESS]"
click at [154, 223] on p "[STREET_ADDRESS]" at bounding box center [109, 225] width 129 height 14
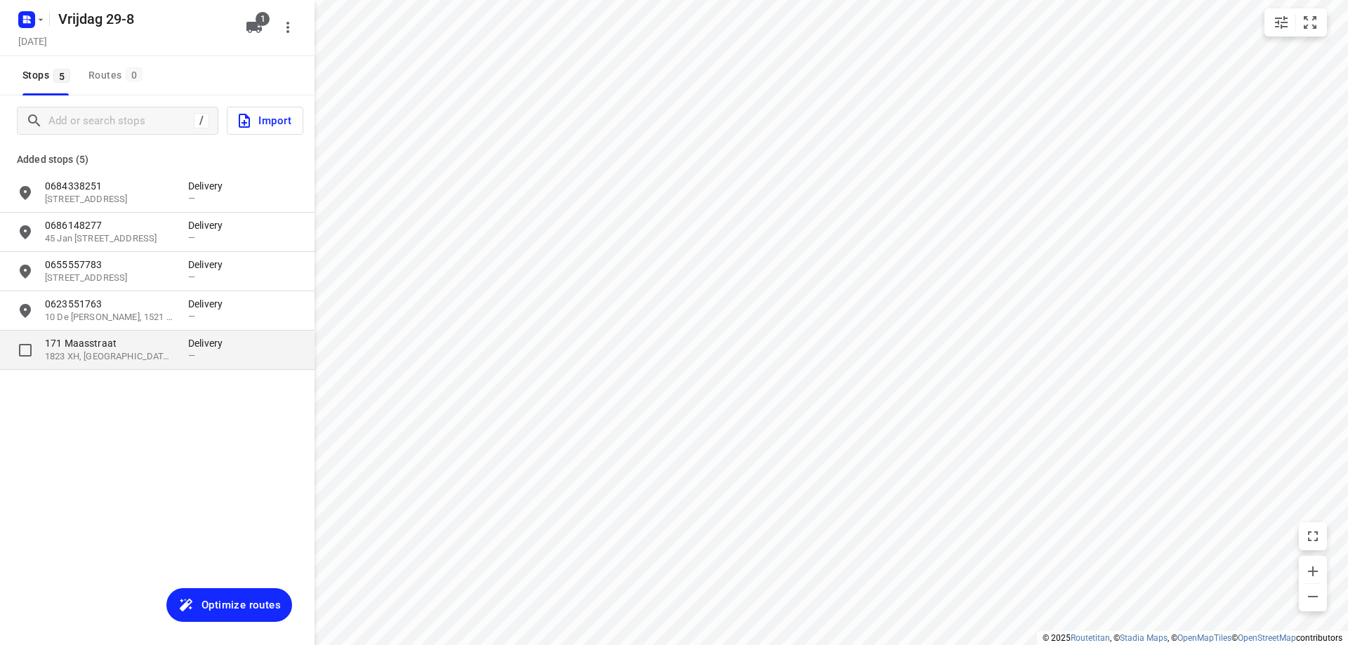
click at [142, 354] on p "1823 XH, [GEOGRAPHIC_DATA], [GEOGRAPHIC_DATA]" at bounding box center [109, 356] width 129 height 13
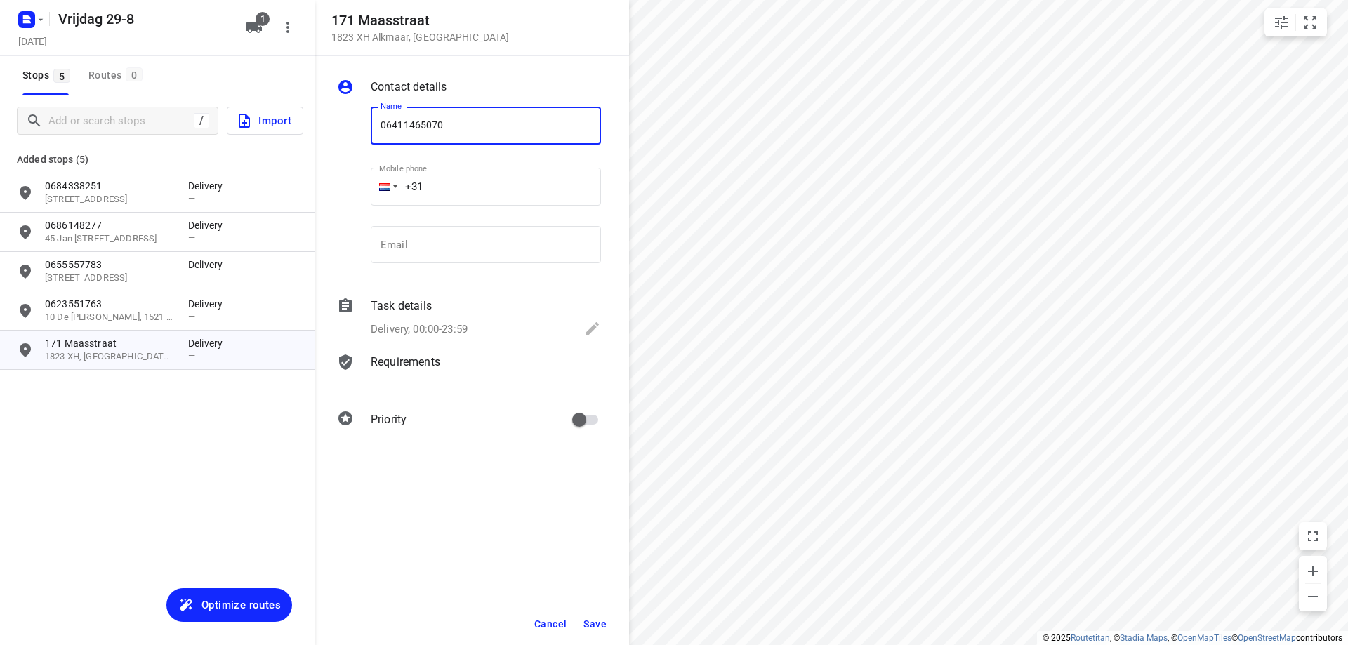
type input "06411465070"
click at [599, 623] on span "Save" at bounding box center [594, 623] width 23 height 11
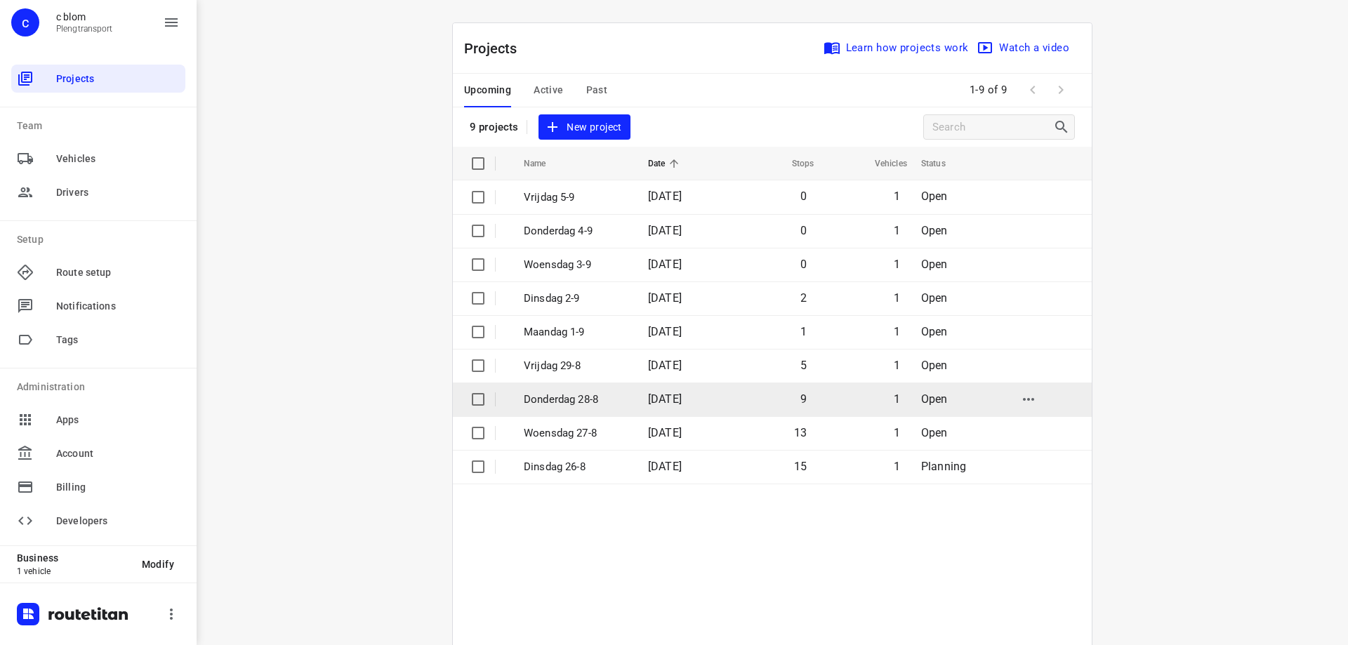
click at [552, 393] on p "Donderdag 28-8" at bounding box center [575, 400] width 103 height 16
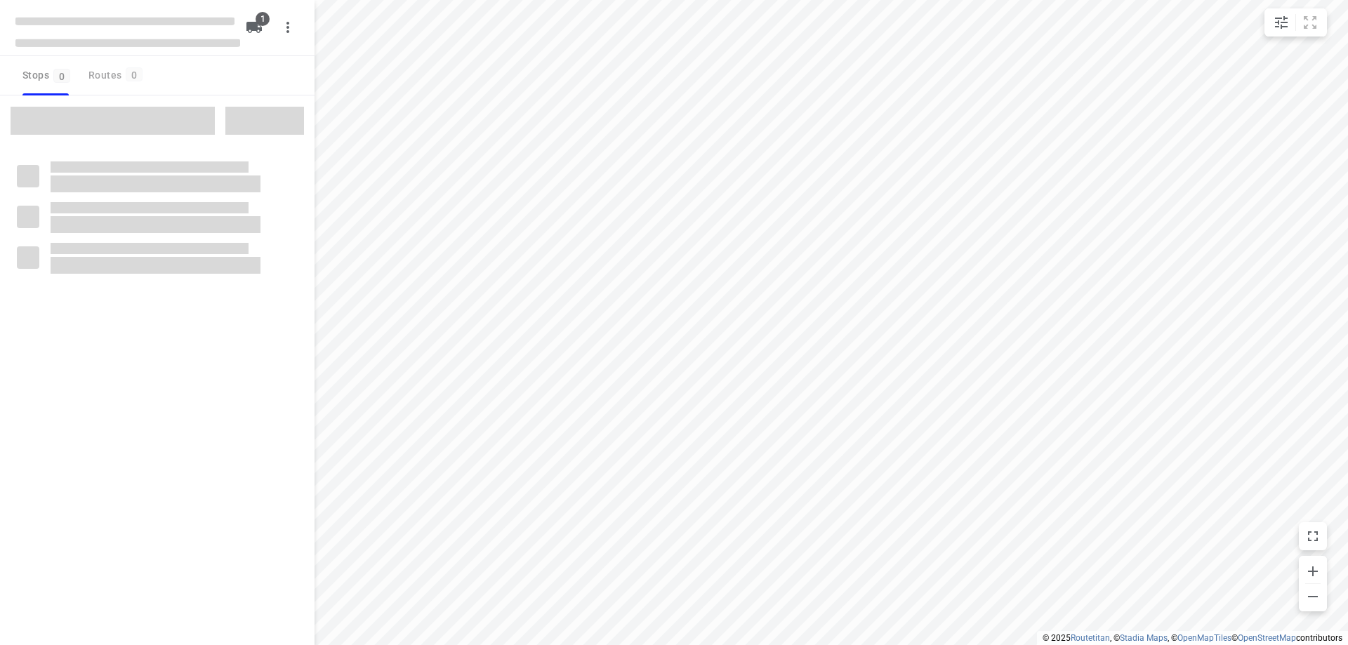
type input "distance"
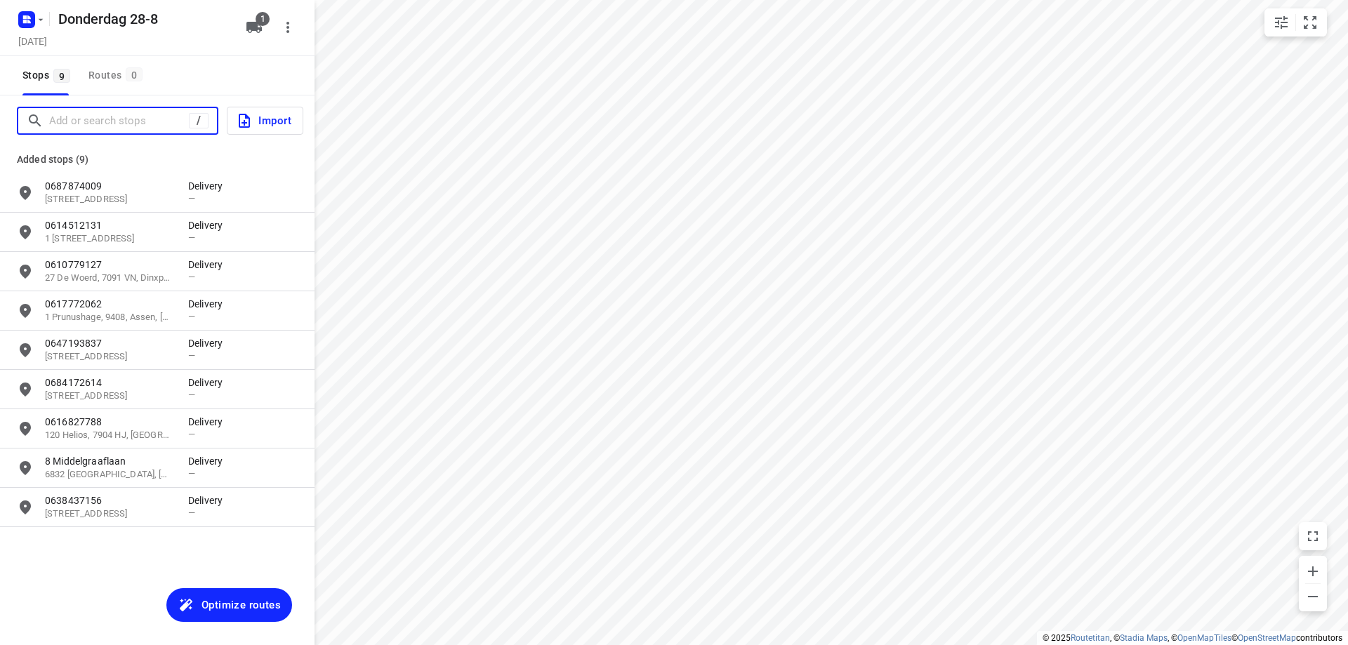
click at [118, 128] on input "Add or search stops" at bounding box center [119, 121] width 140 height 22
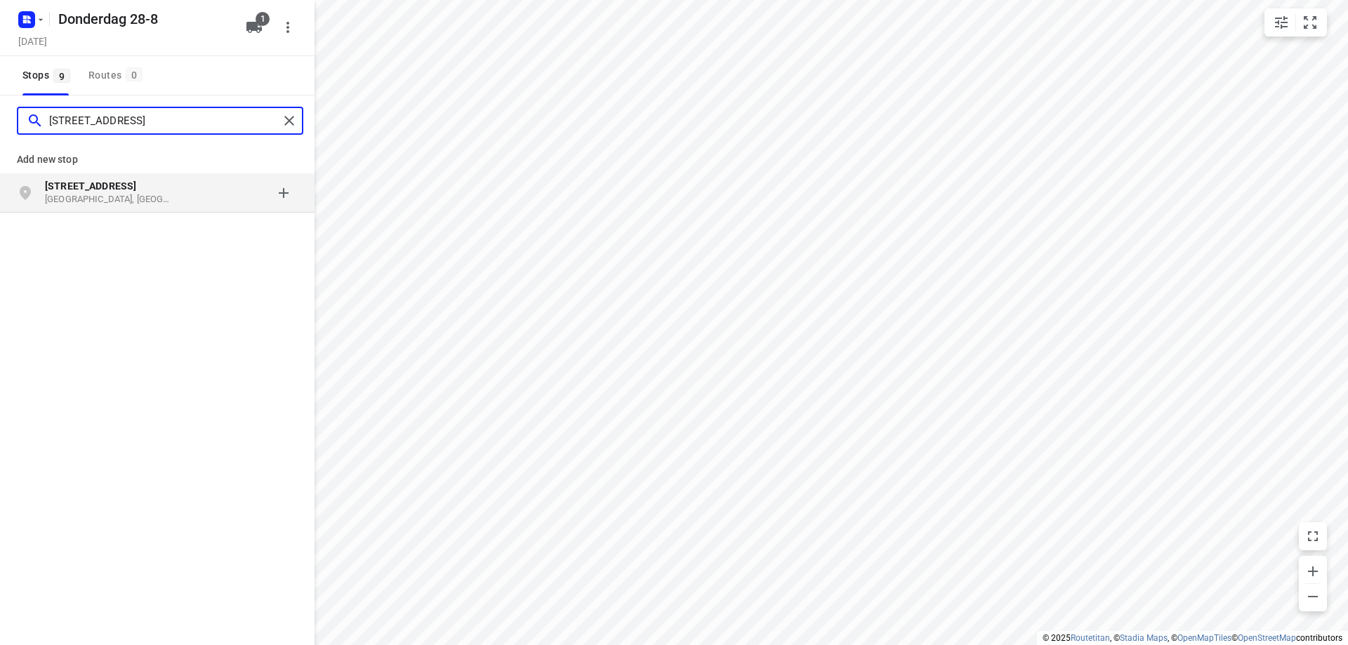
type input "[STREET_ADDRESS]"
click at [135, 197] on p "[GEOGRAPHIC_DATA], [GEOGRAPHIC_DATA]" at bounding box center [109, 199] width 129 height 13
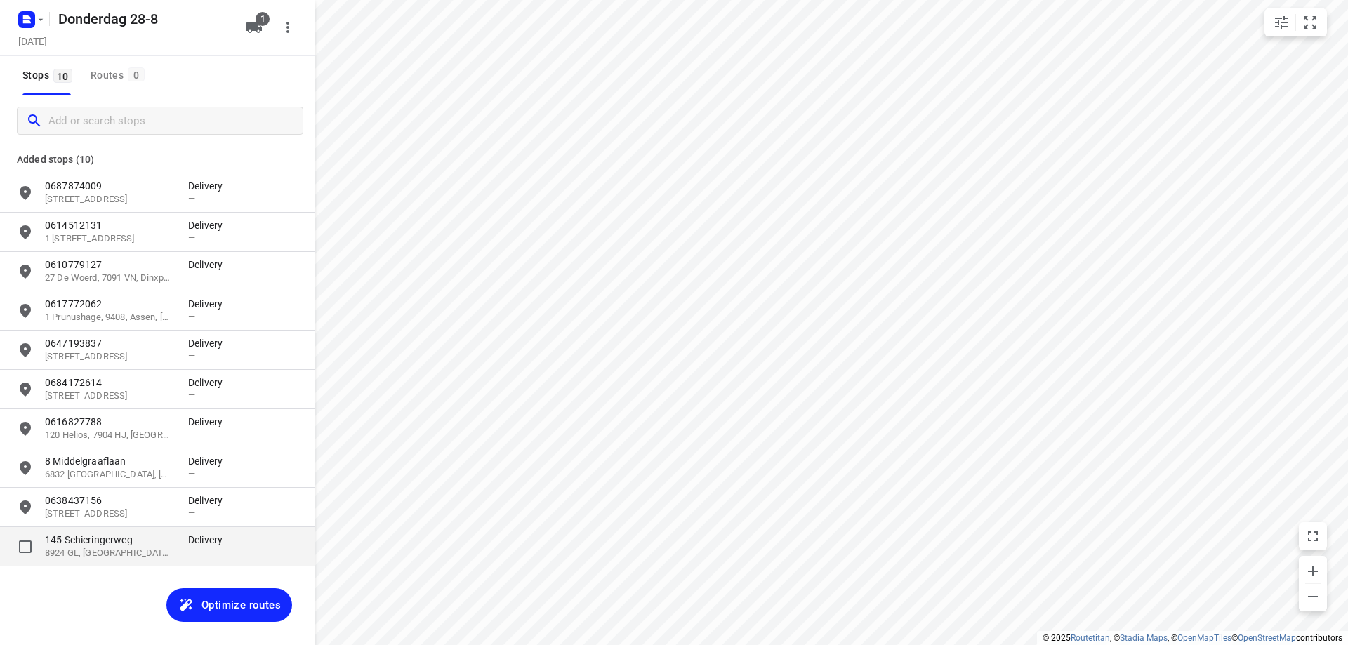
click at [126, 543] on p "145 Schieringerweg" at bounding box center [109, 540] width 129 height 14
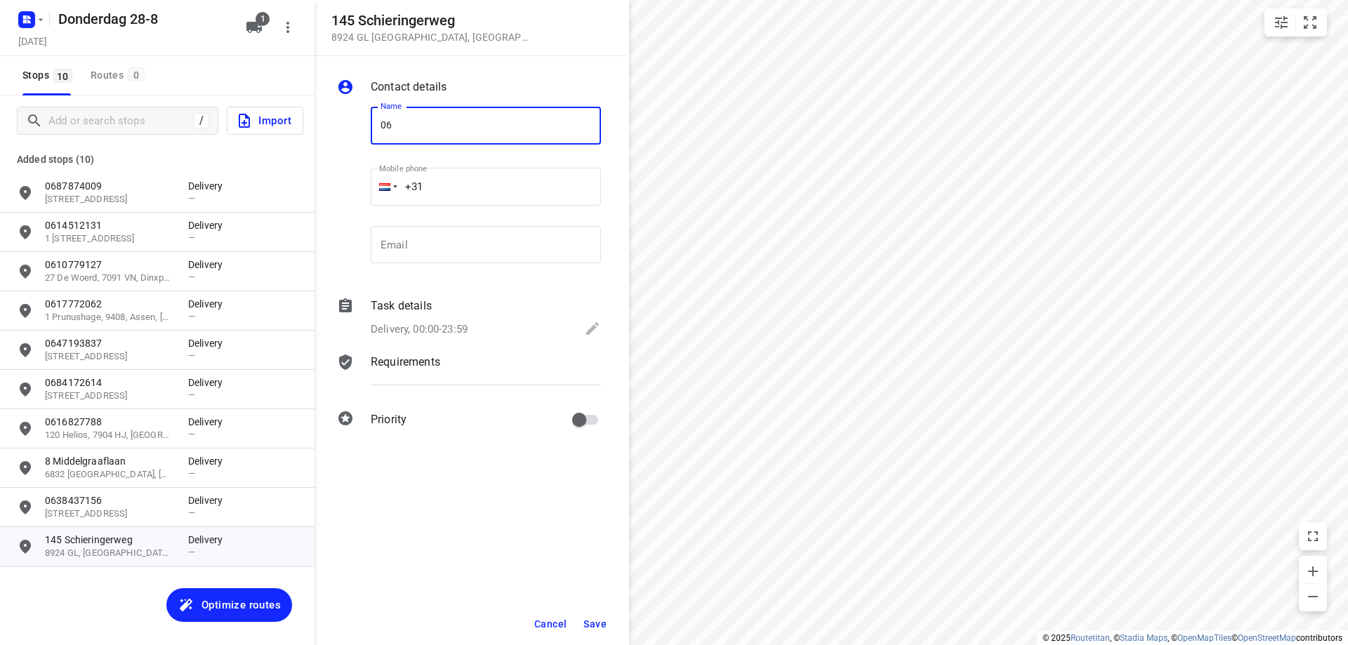
type input "0"
type input "09647506348889 whats app"
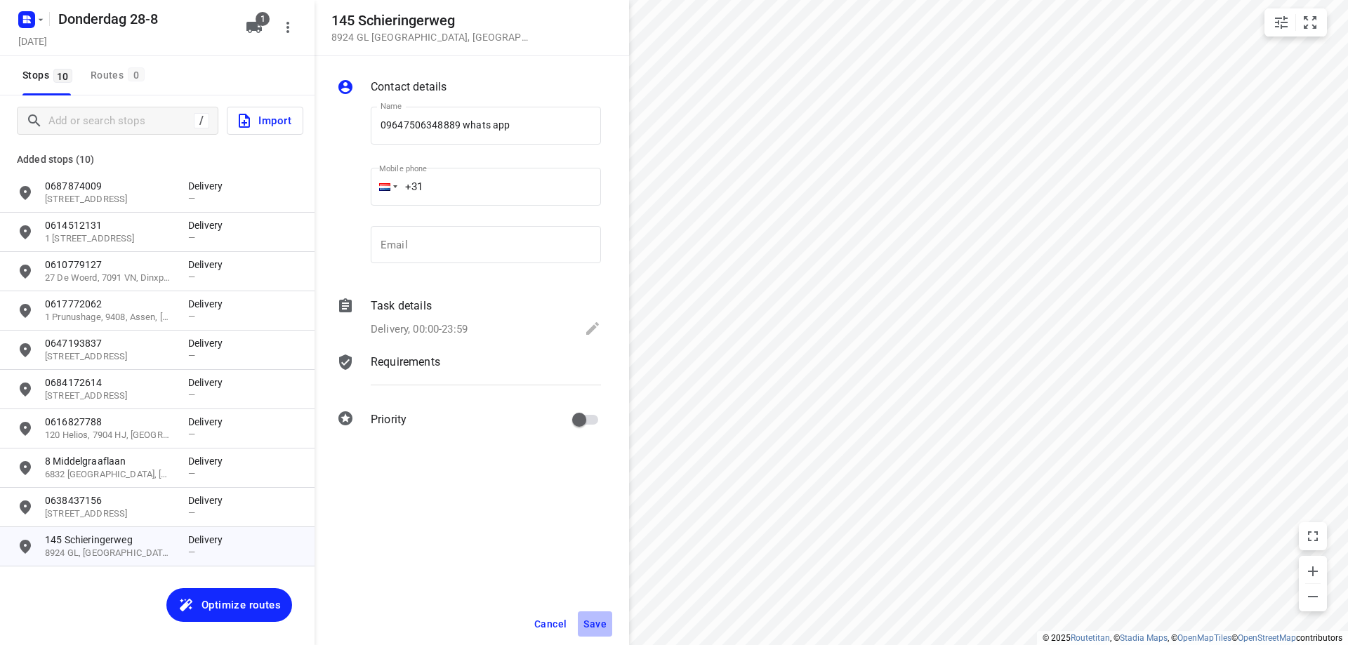
click at [583, 629] on button "Save" at bounding box center [595, 623] width 34 height 25
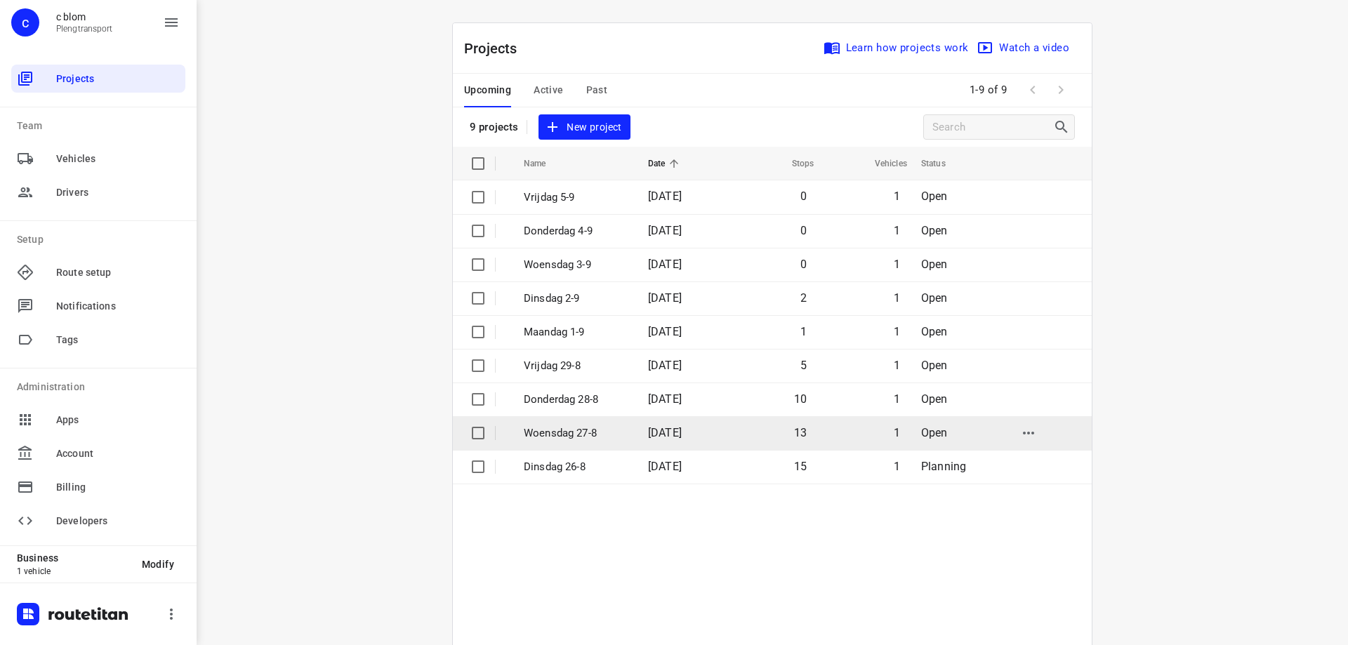
click at [611, 431] on p "Woensdag 27-8" at bounding box center [575, 433] width 103 height 16
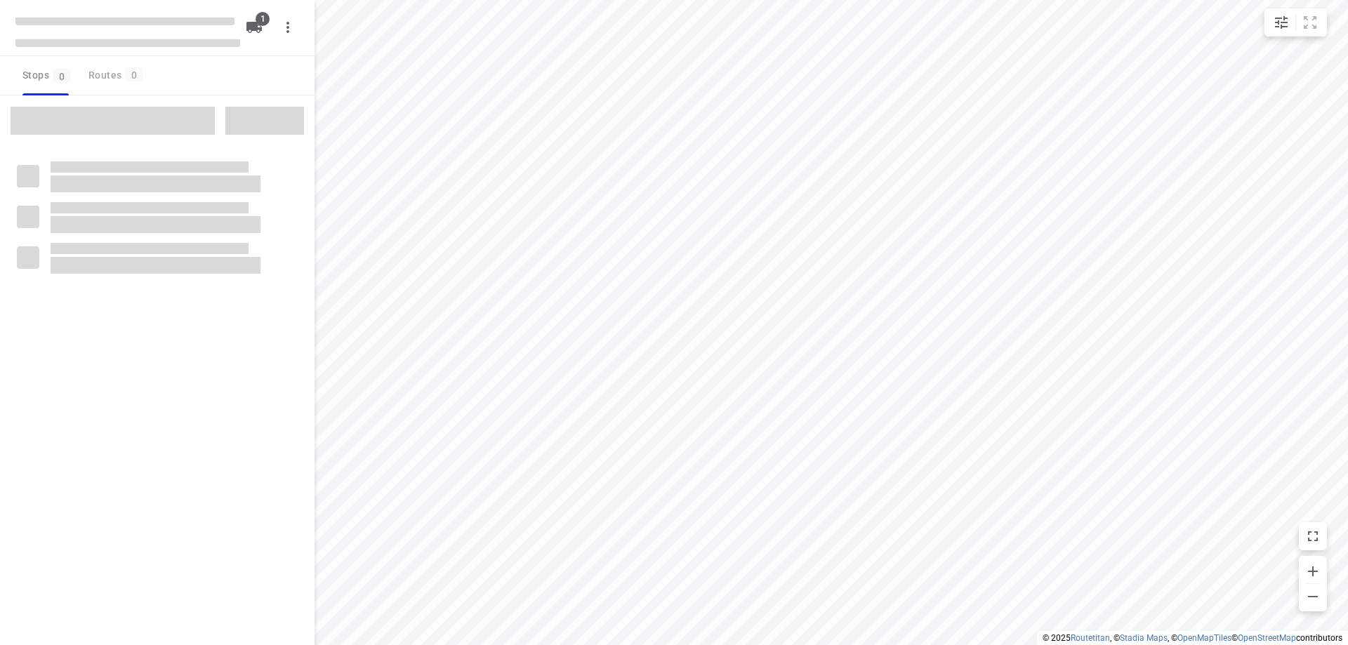
type input "distance"
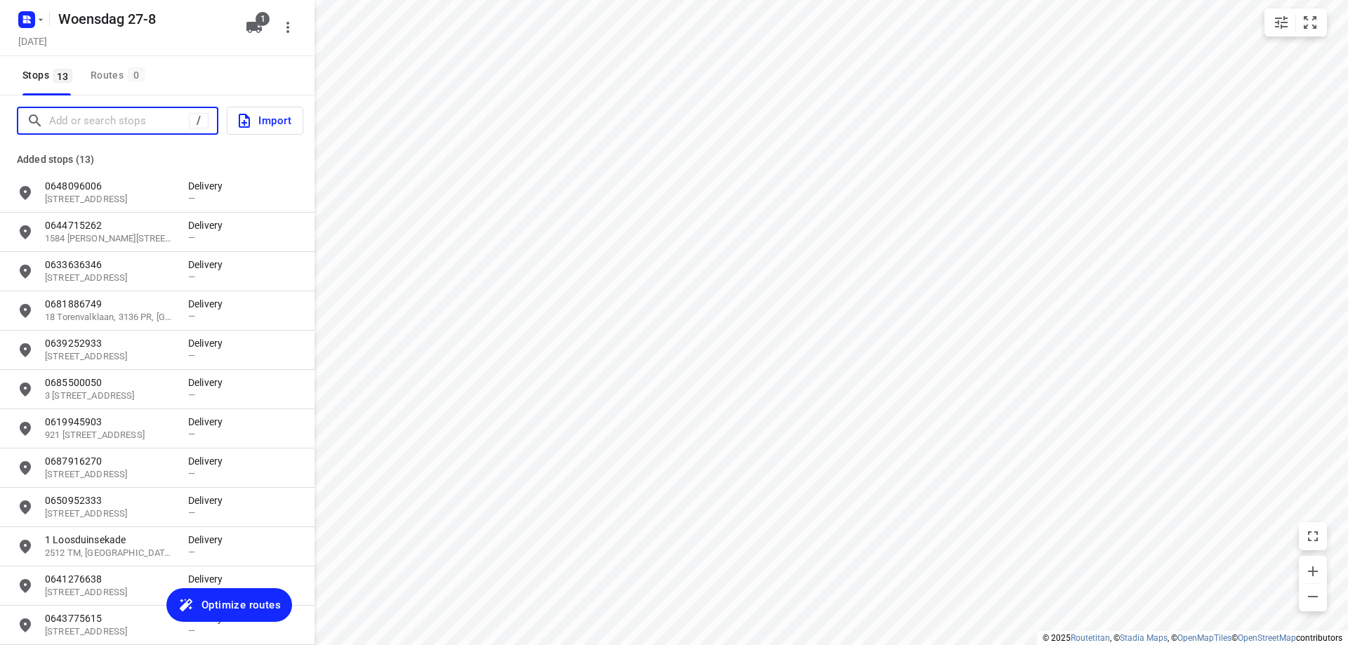
click at [168, 121] on input "Add or search stops" at bounding box center [119, 121] width 140 height 22
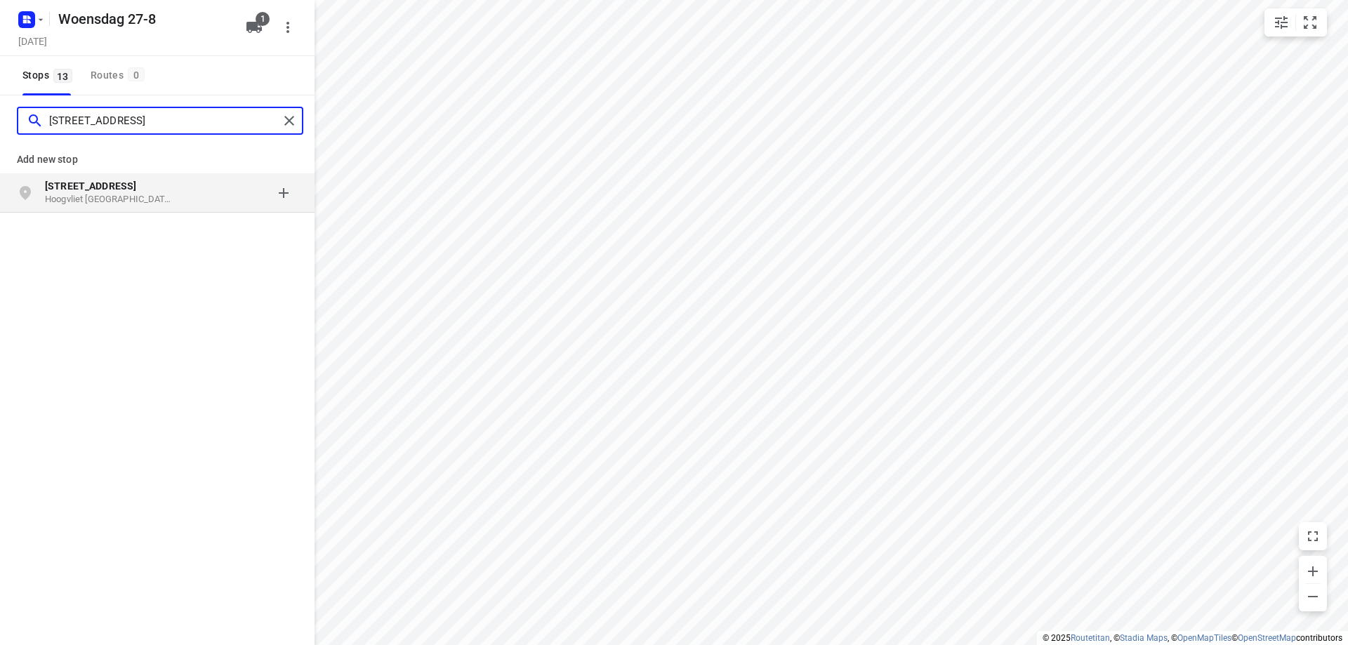
type input "[STREET_ADDRESS]"
click at [208, 199] on div "grid" at bounding box center [242, 193] width 109 height 28
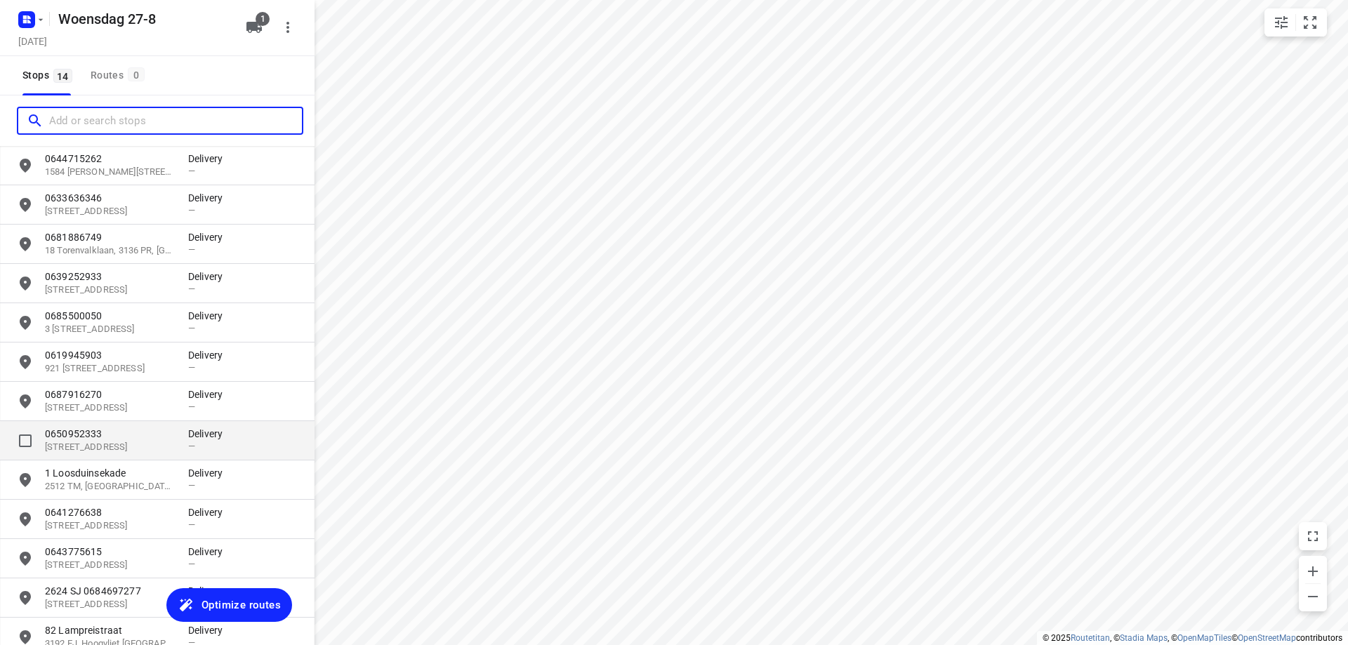
scroll to position [143, 0]
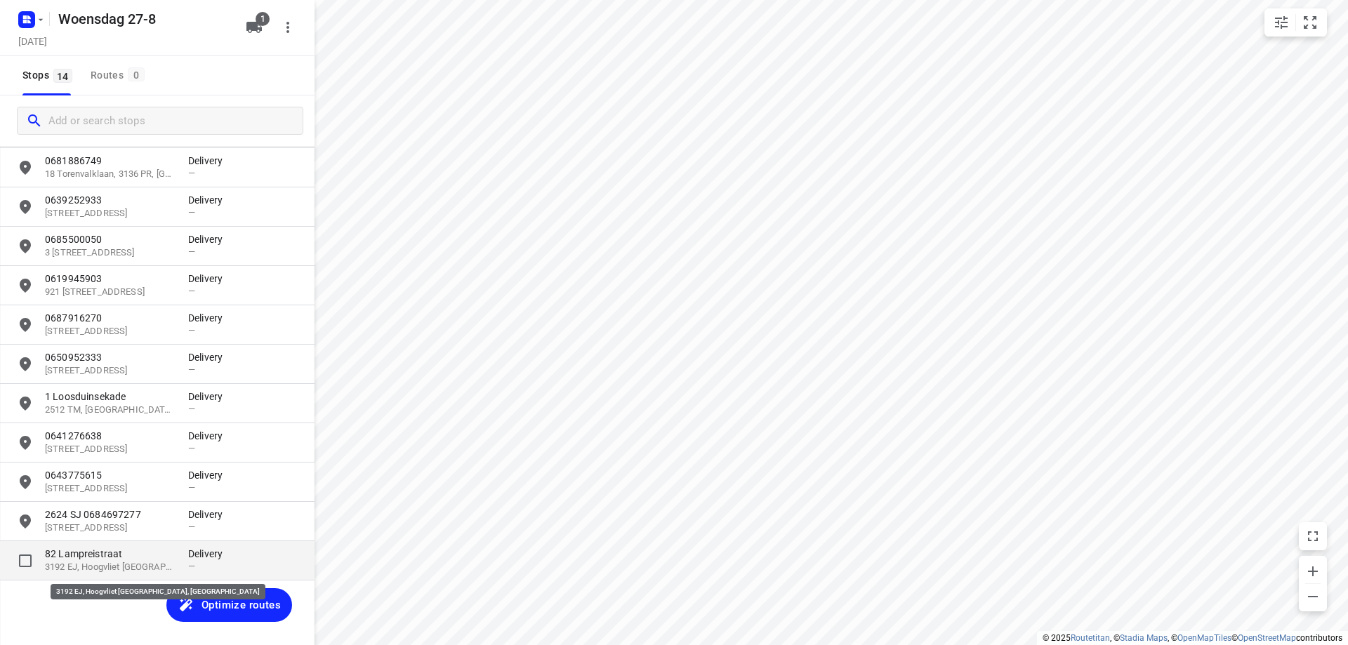
click at [139, 564] on p "3192 EJ, Hoogvliet [GEOGRAPHIC_DATA], [GEOGRAPHIC_DATA]" at bounding box center [109, 567] width 129 height 13
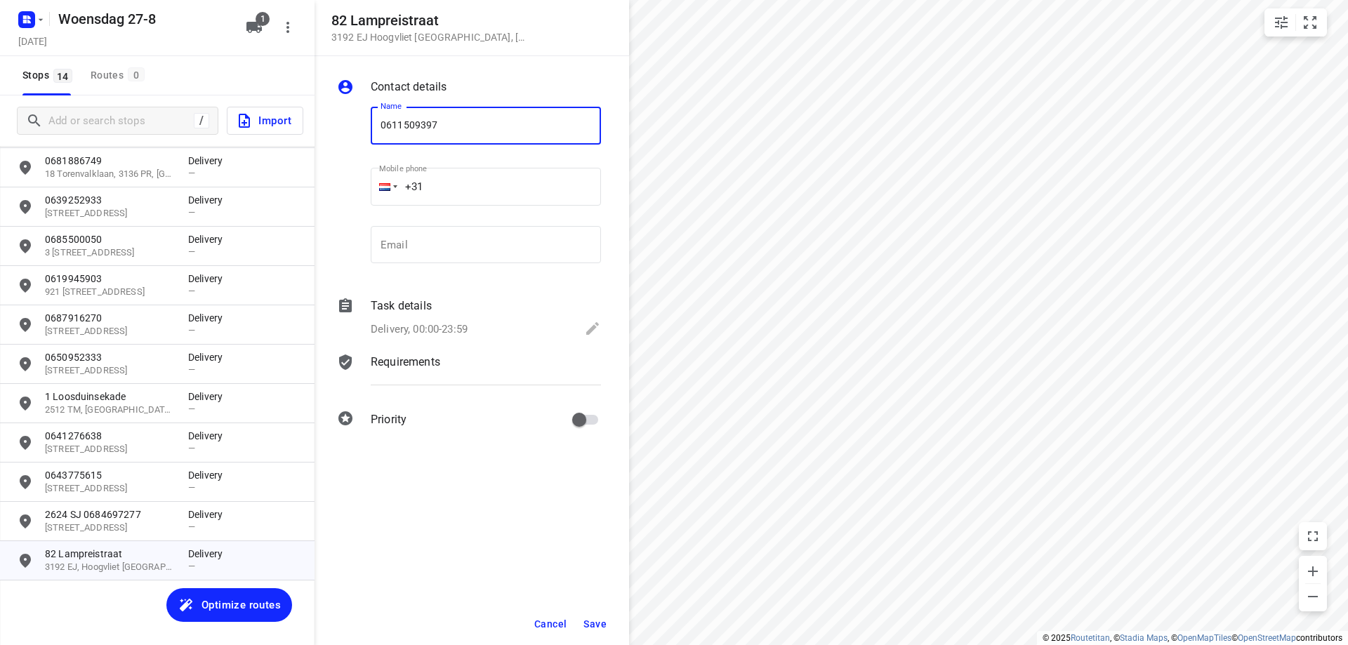
type input "0611509397"
click at [597, 624] on span "Save" at bounding box center [594, 623] width 23 height 11
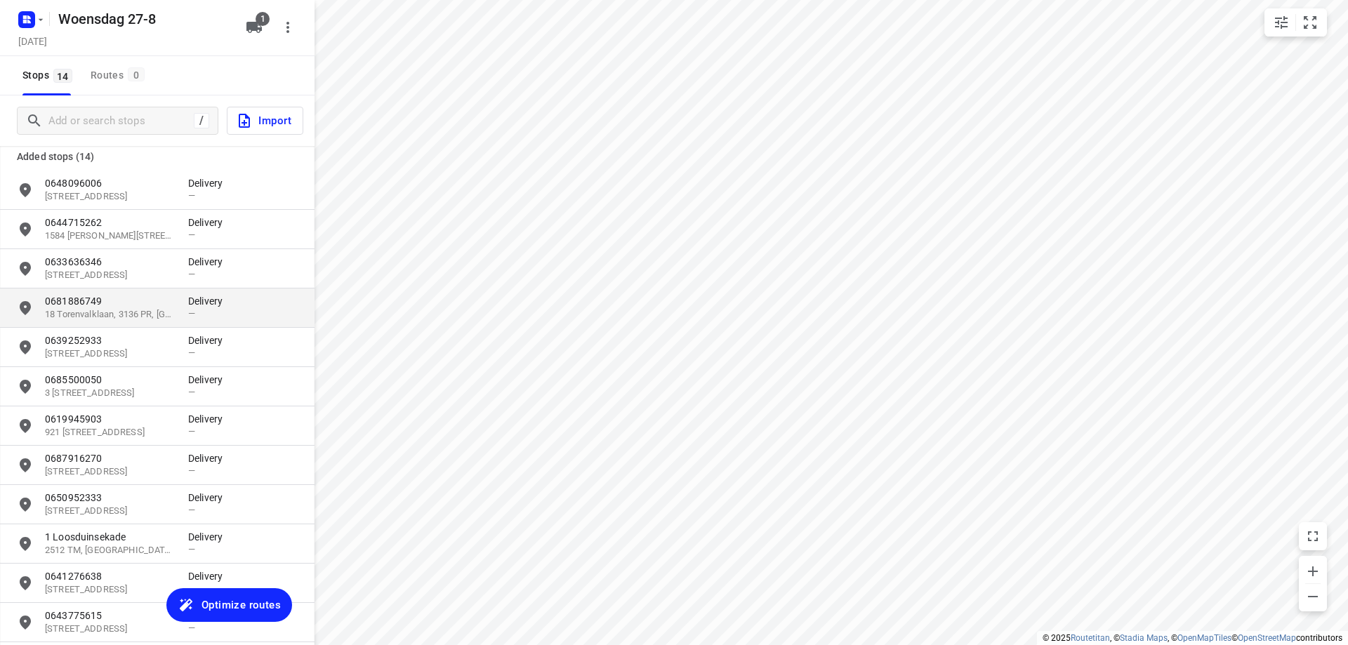
scroll to position [0, 0]
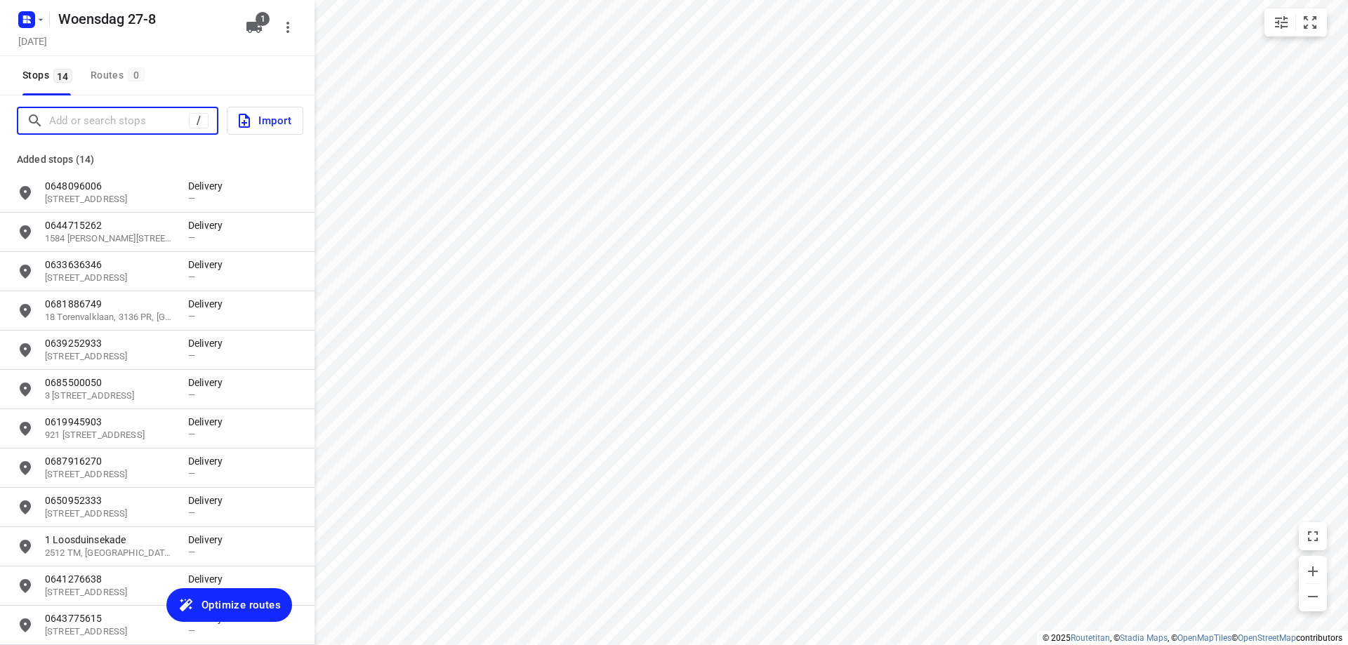
click at [133, 119] on input "Add or search stops" at bounding box center [119, 121] width 140 height 22
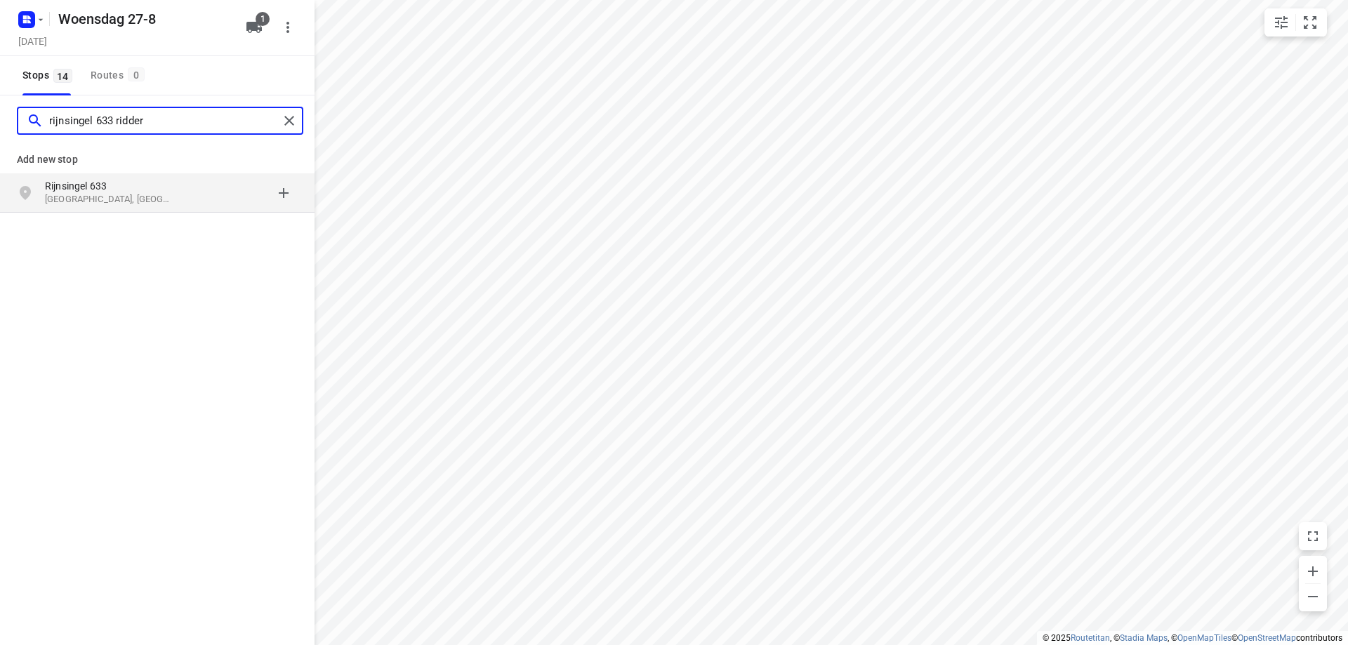
type input "rijnsingel 633 ridder"
click at [136, 199] on p "[GEOGRAPHIC_DATA], [GEOGRAPHIC_DATA]" at bounding box center [109, 199] width 129 height 13
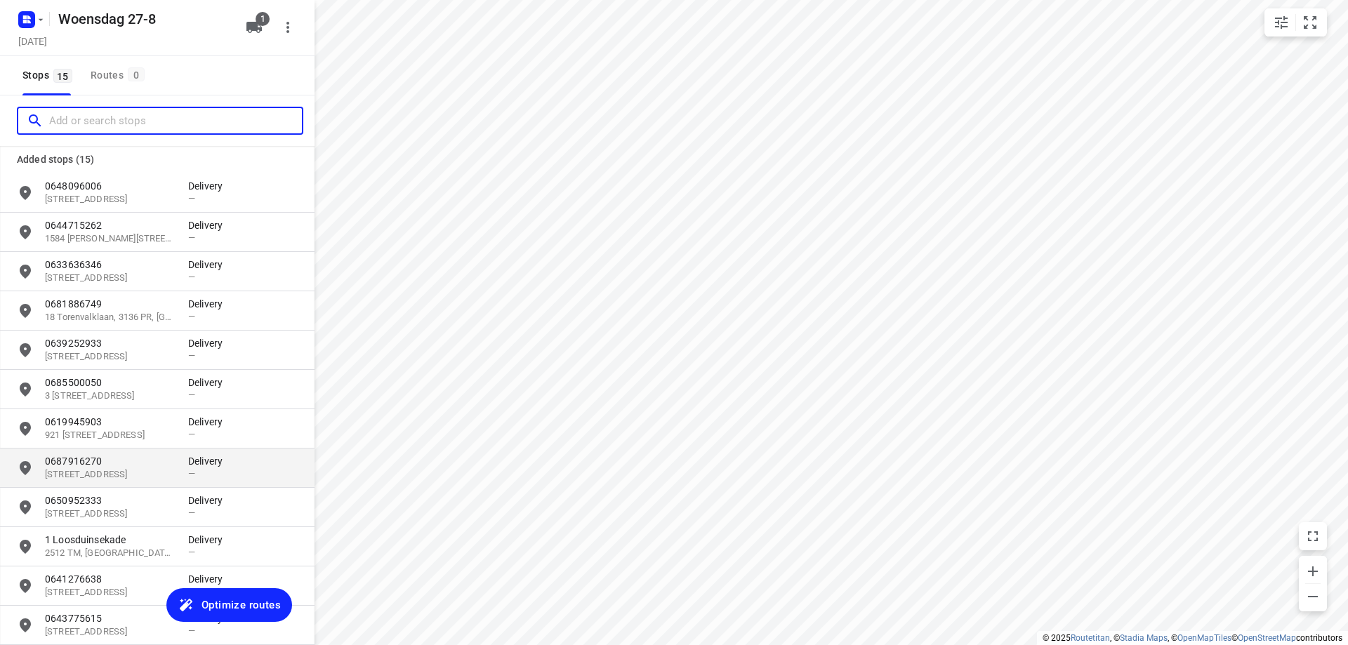
scroll to position [182, 0]
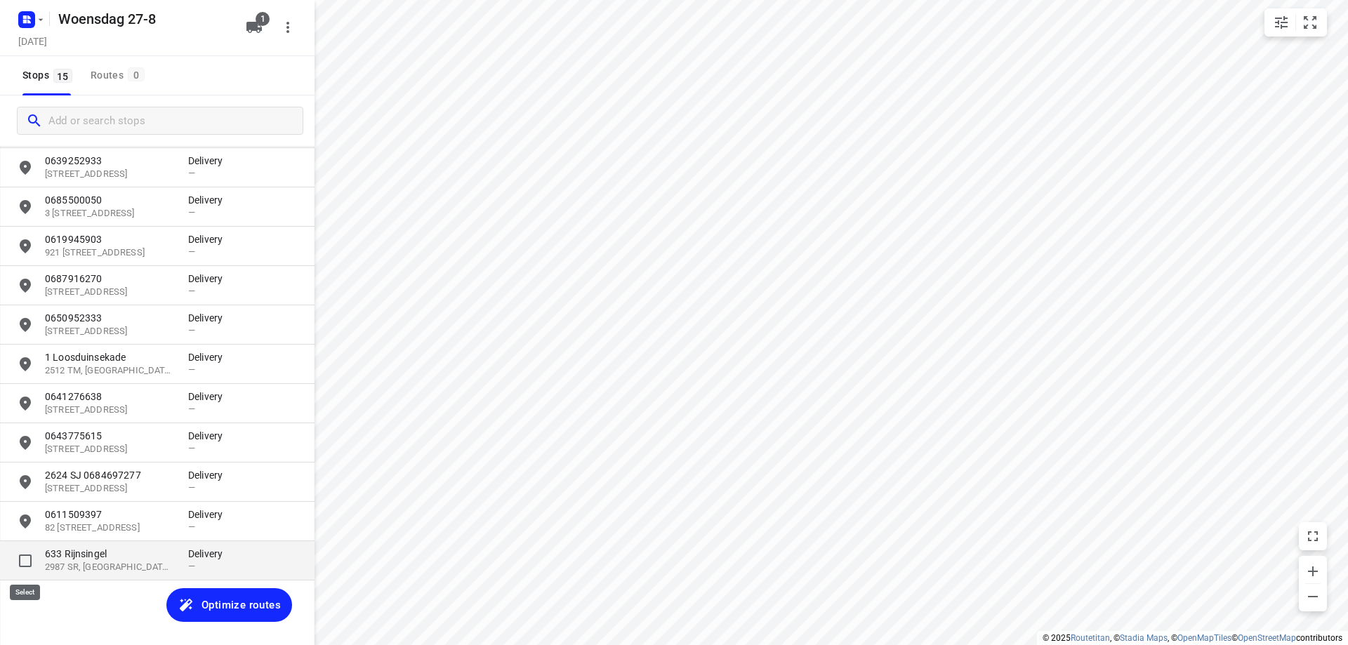
click at [26, 565] on input "grid" at bounding box center [25, 561] width 28 height 28
checkbox input "true"
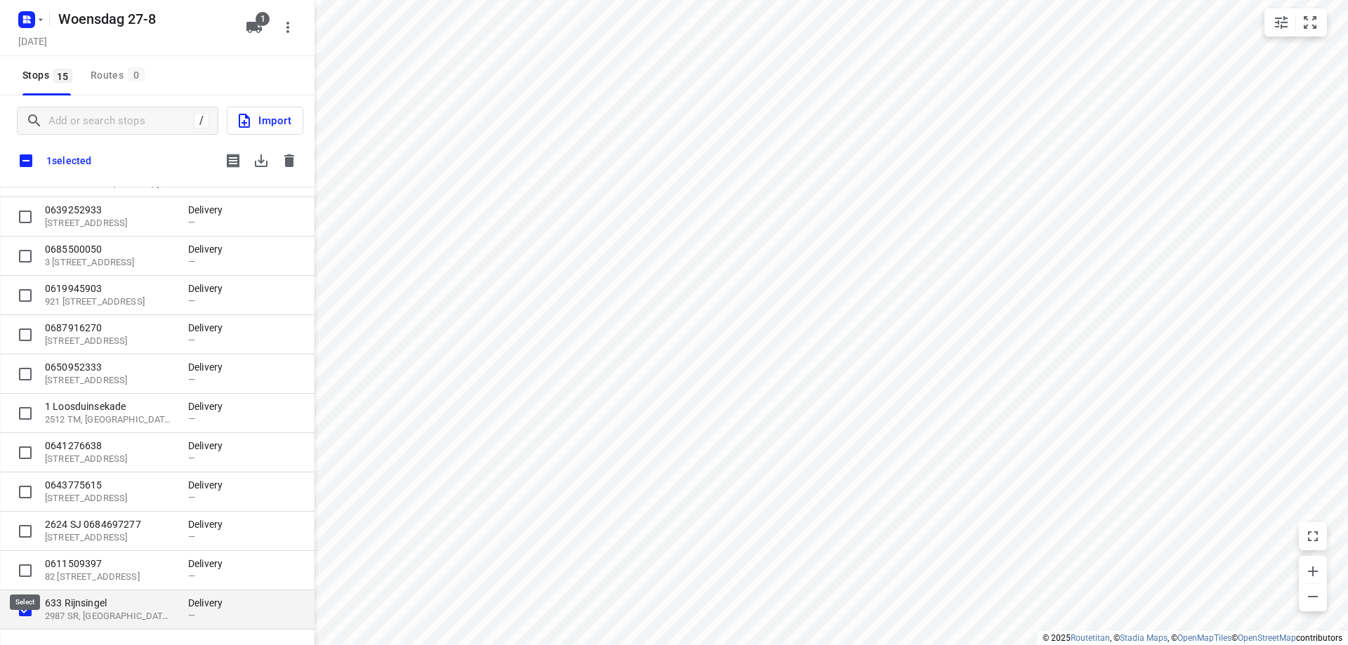
scroll to position [174, 0]
click at [288, 165] on icon "button" at bounding box center [289, 160] width 10 height 13
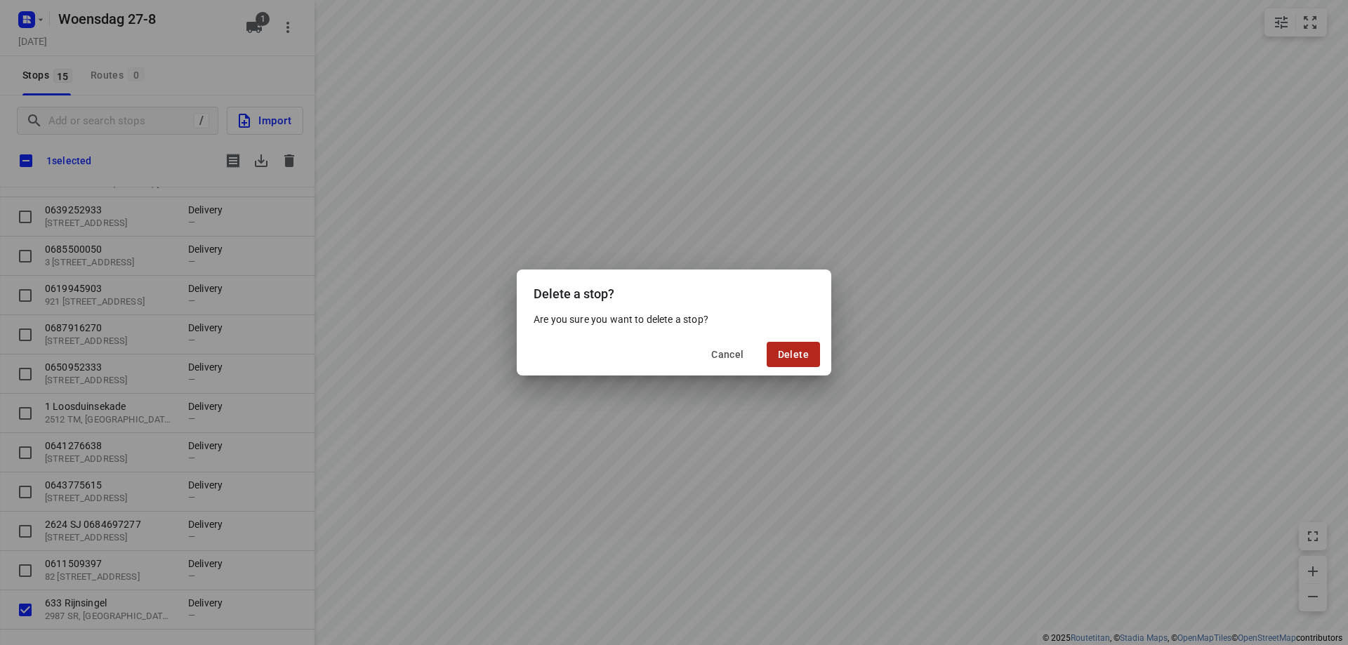
click at [790, 350] on span "Delete" at bounding box center [793, 354] width 31 height 11
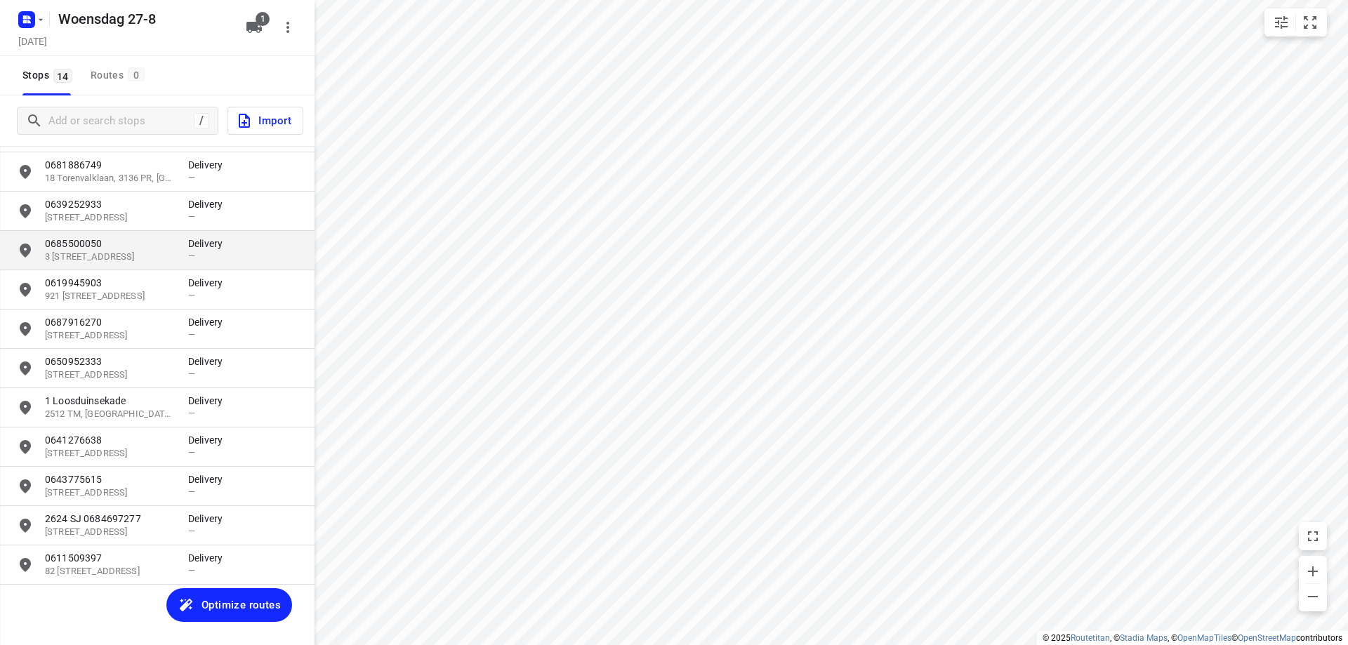
scroll to position [140, 0]
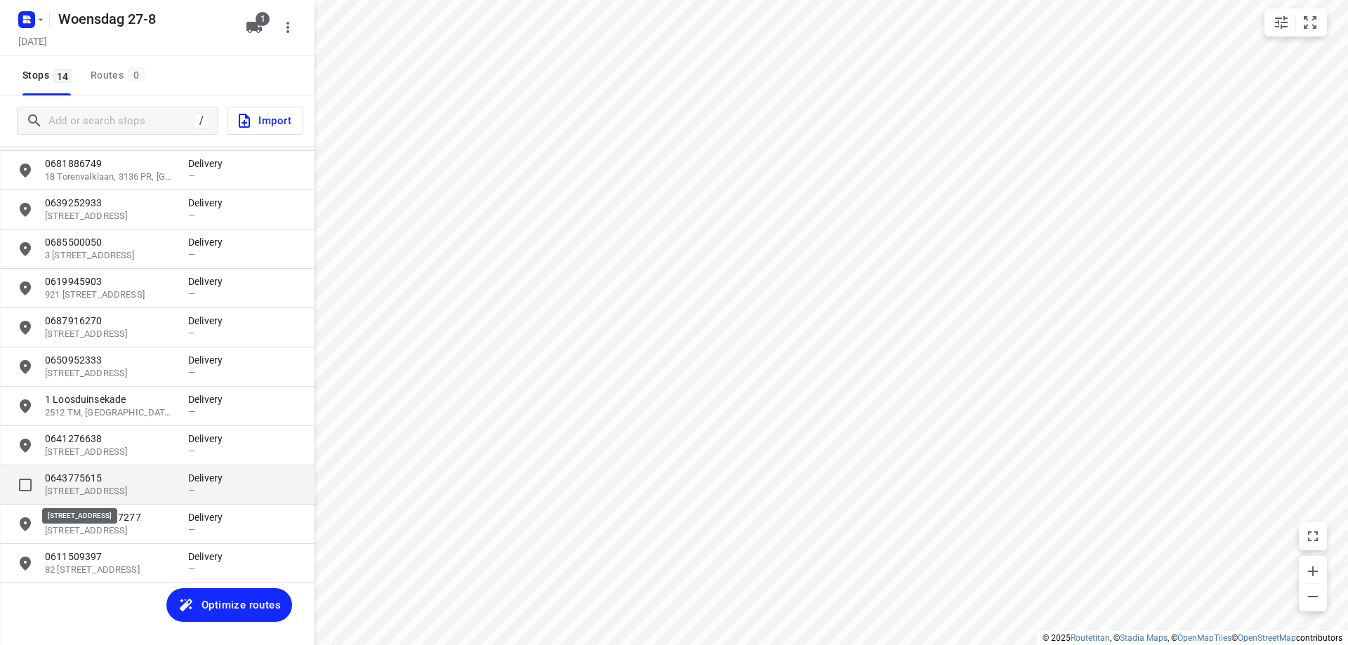
click at [115, 486] on p "[STREET_ADDRESS]" at bounding box center [109, 491] width 129 height 13
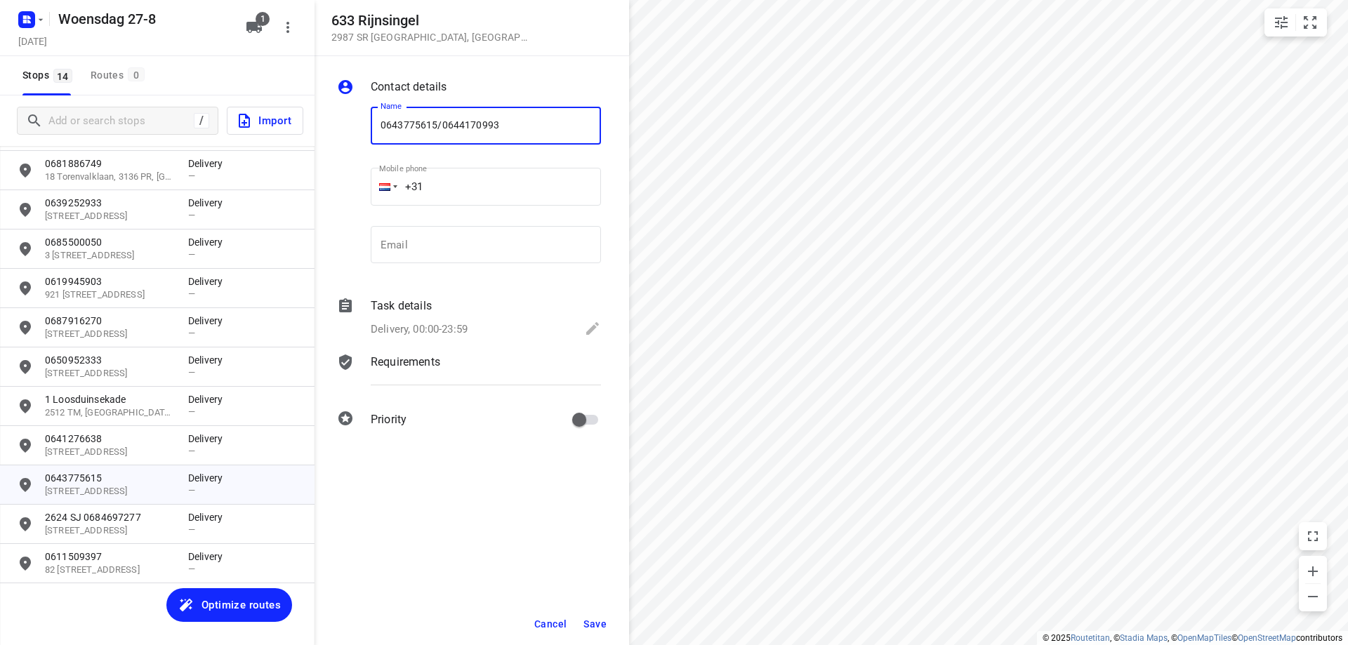
type input "0643775615/0644170993"
click at [599, 622] on span "Save" at bounding box center [594, 623] width 23 height 11
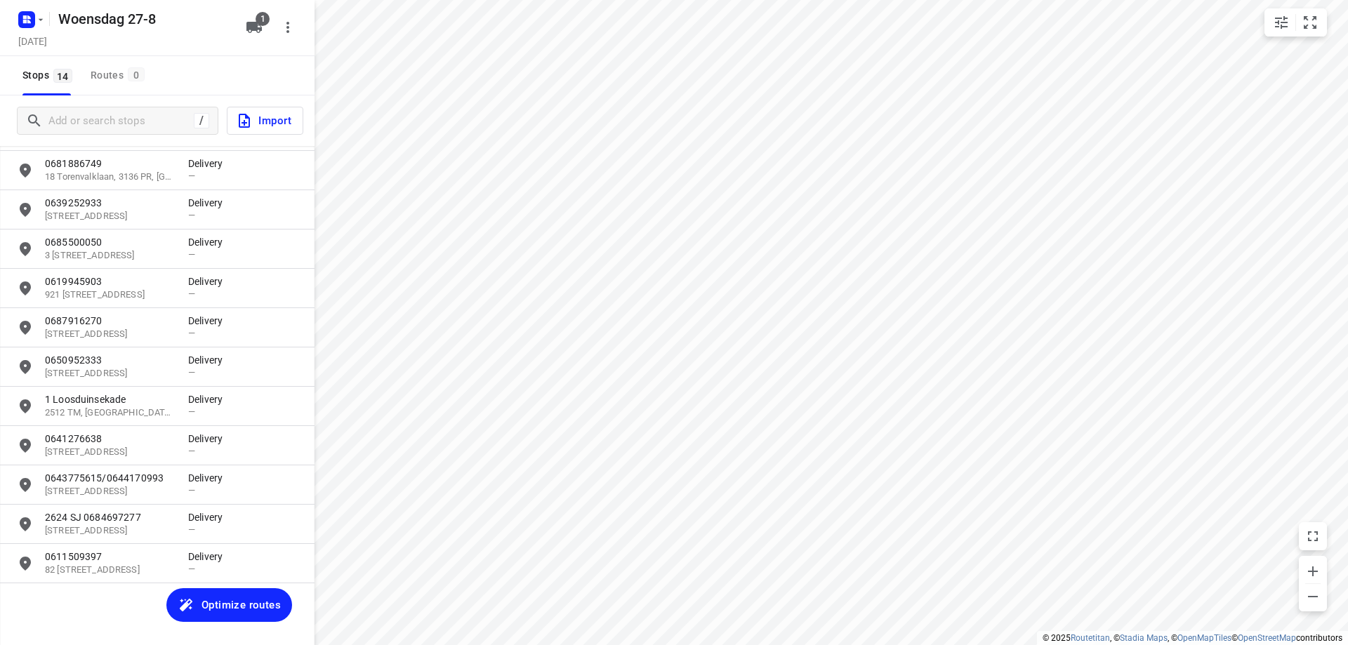
click at [237, 585] on div "Added stops (14) 0648096006 251 [GEOGRAPHIC_DATA], [GEOGRAPHIC_DATA] Delivery —…" at bounding box center [157, 290] width 314 height 592
click at [251, 608] on span "Optimize routes" at bounding box center [240, 605] width 79 height 18
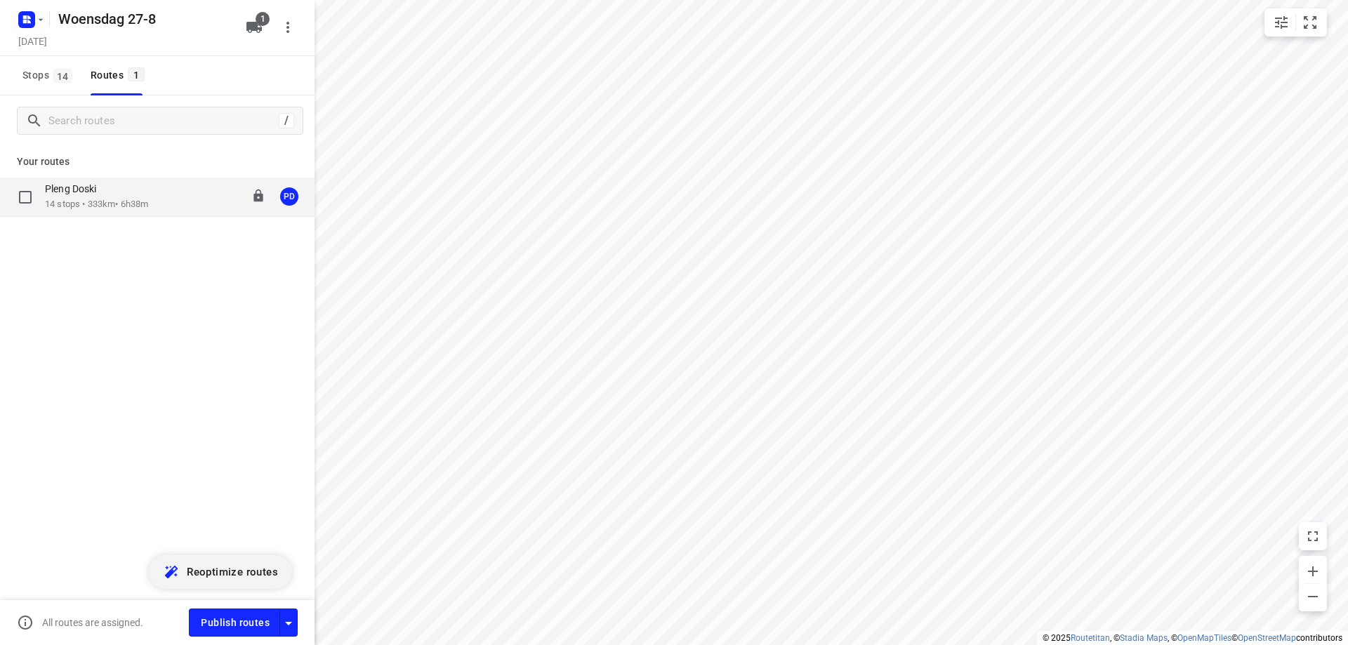
click at [148, 207] on p "14 stops • 333km • 6h38m" at bounding box center [96, 204] width 103 height 13
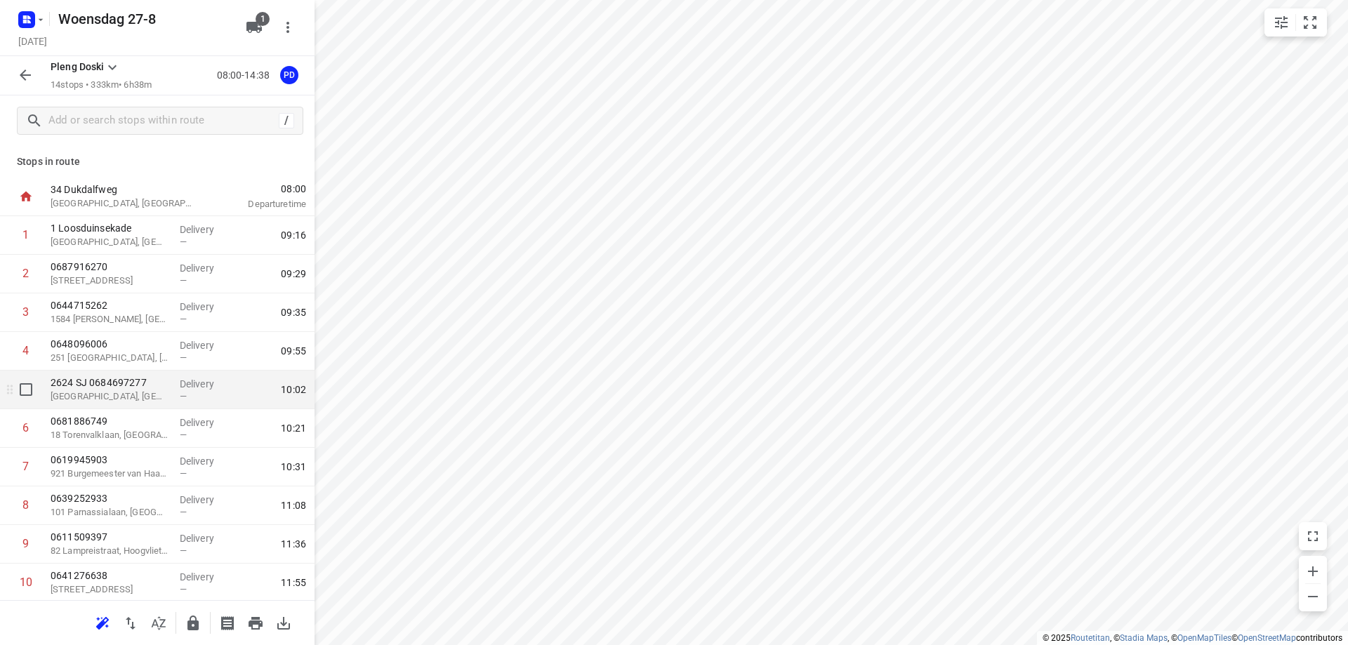
click at [126, 392] on p "[GEOGRAPHIC_DATA], [GEOGRAPHIC_DATA]" at bounding box center [110, 397] width 118 height 14
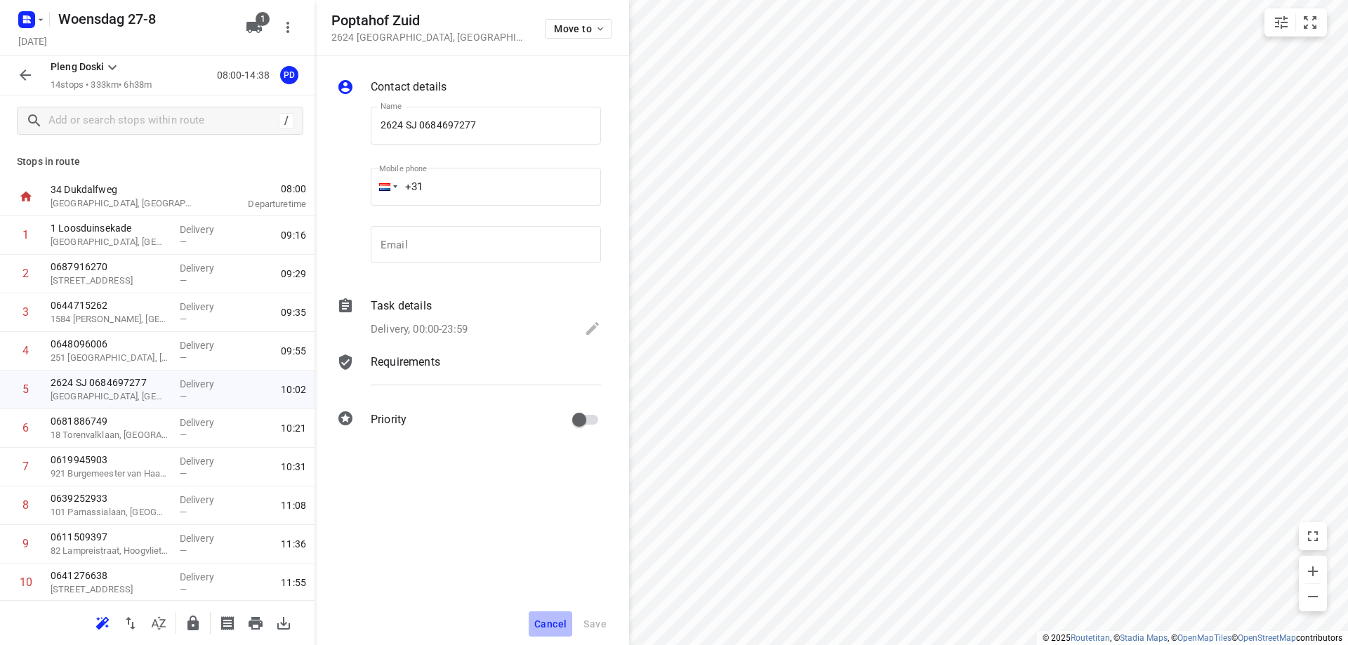
click at [550, 620] on span "Cancel" at bounding box center [550, 623] width 32 height 11
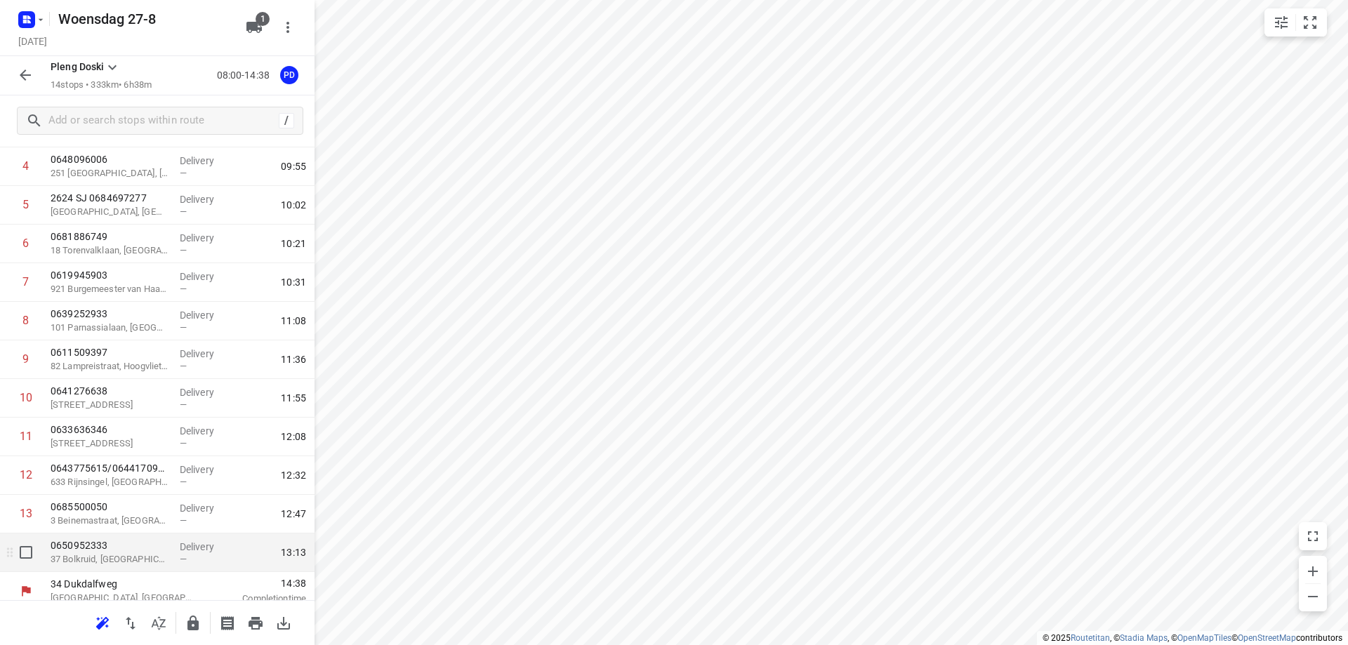
scroll to position [195, 0]
